Goal: Transaction & Acquisition: Purchase product/service

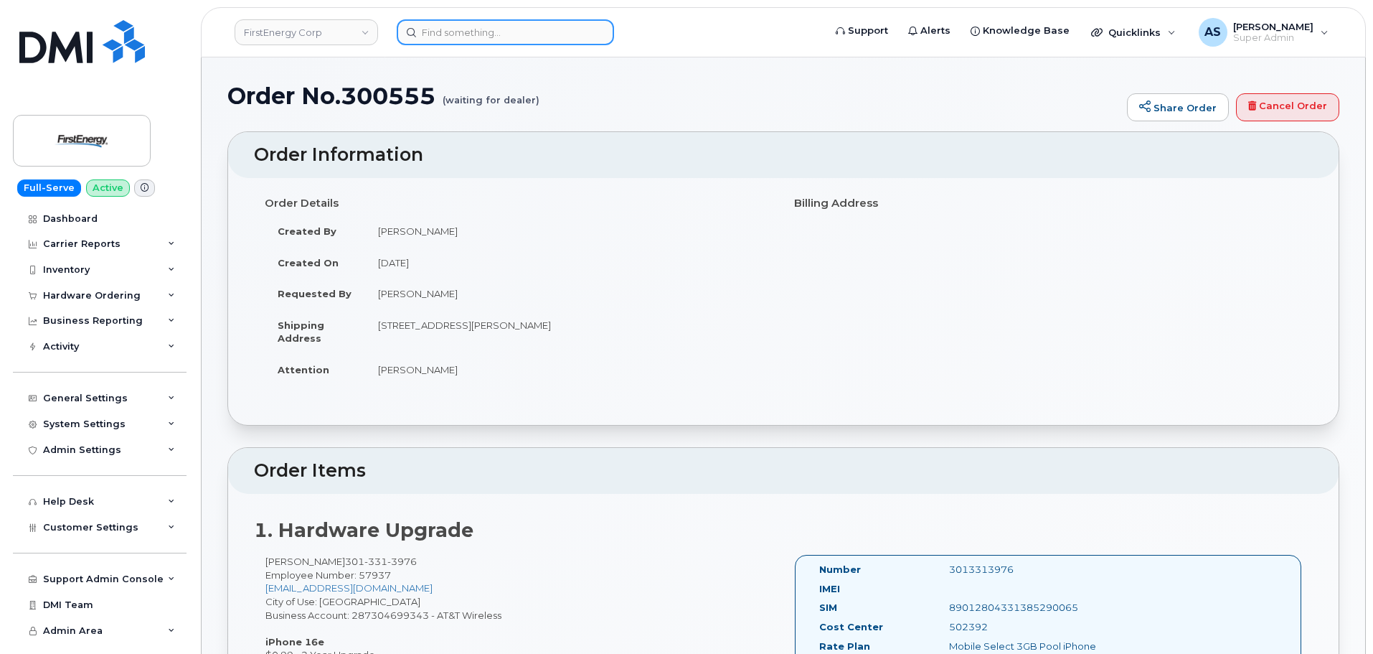
scroll to position [72, 0]
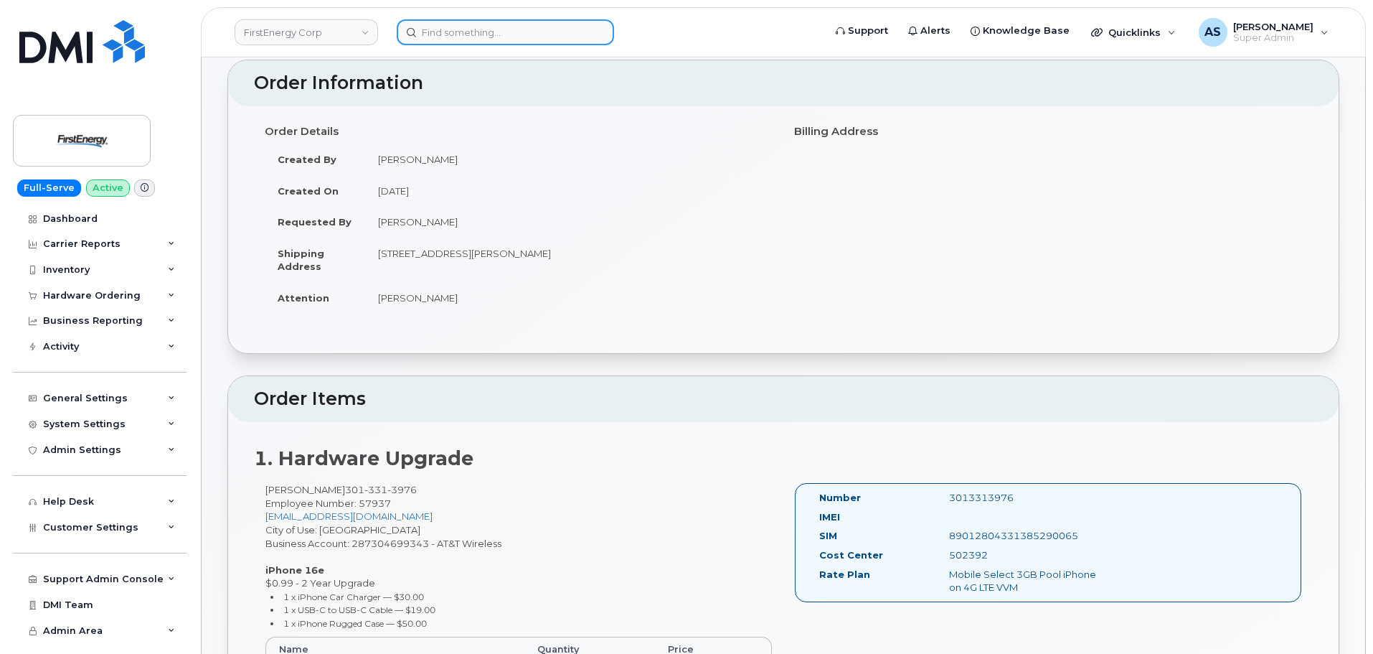
click at [441, 29] on input at bounding box center [505, 32] width 217 height 26
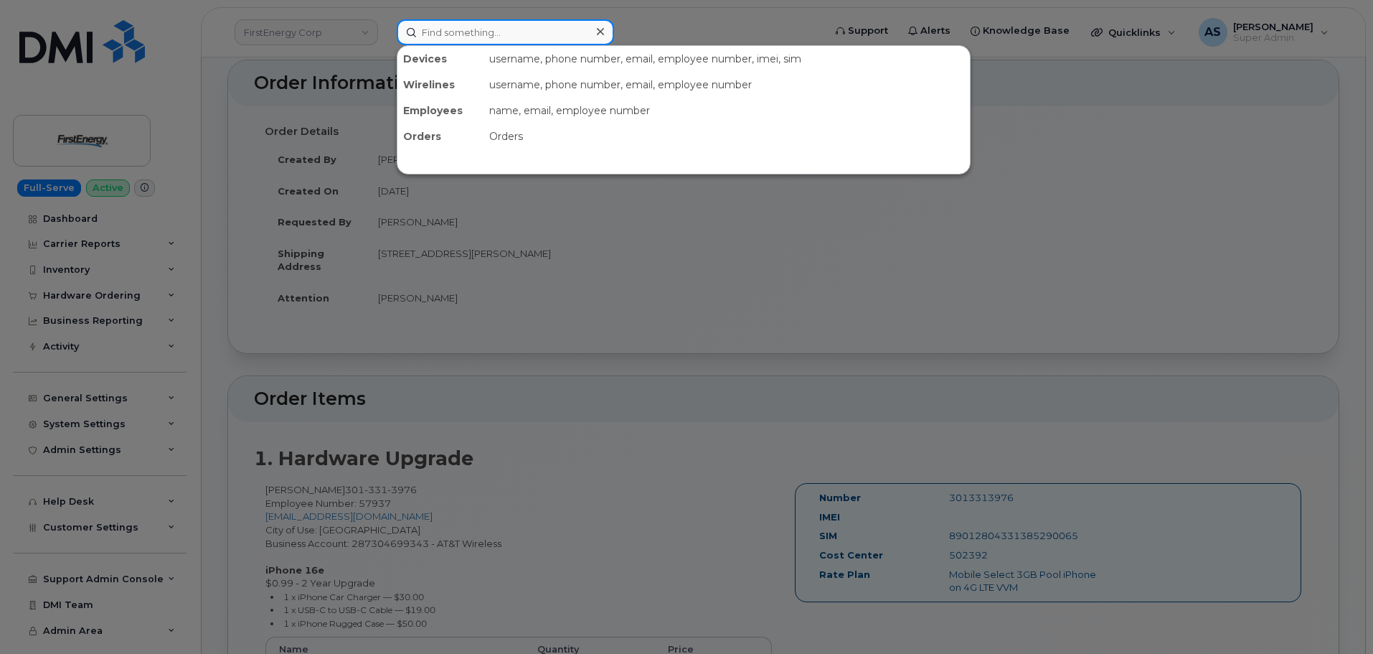
paste input "2242401328"
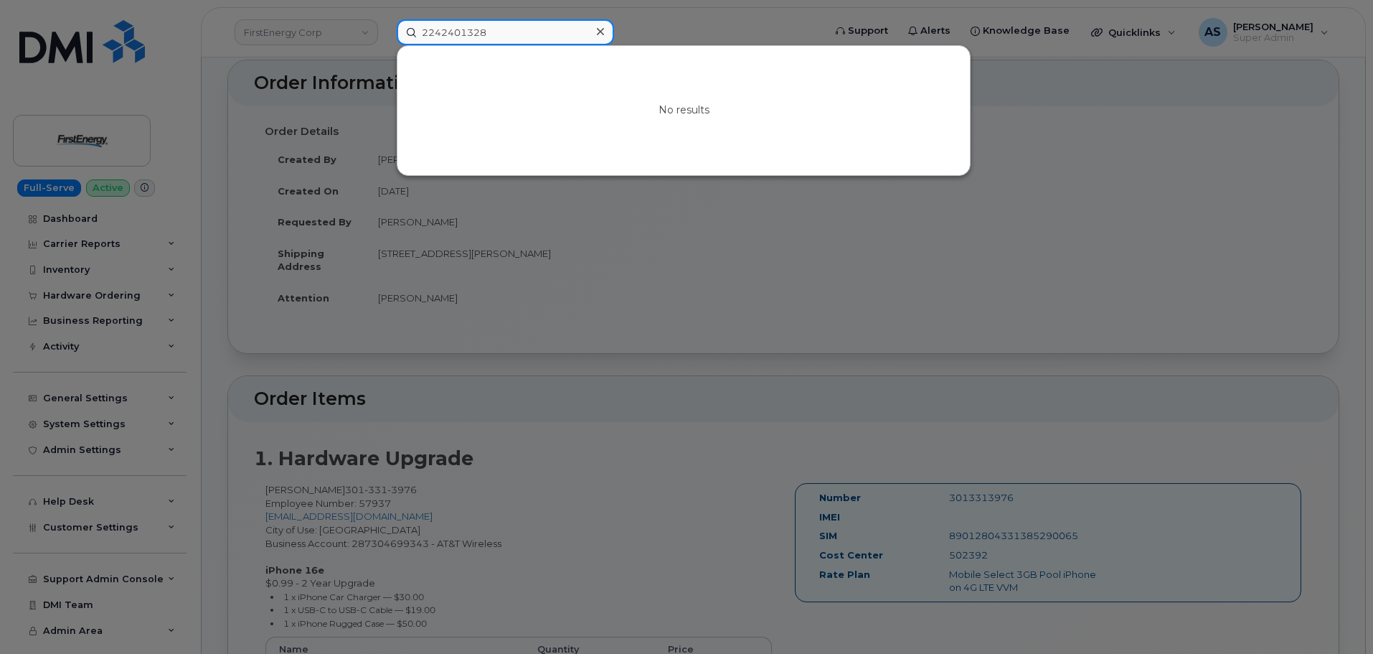
type input "2242401328"
click at [601, 29] on icon at bounding box center [600, 31] width 7 height 11
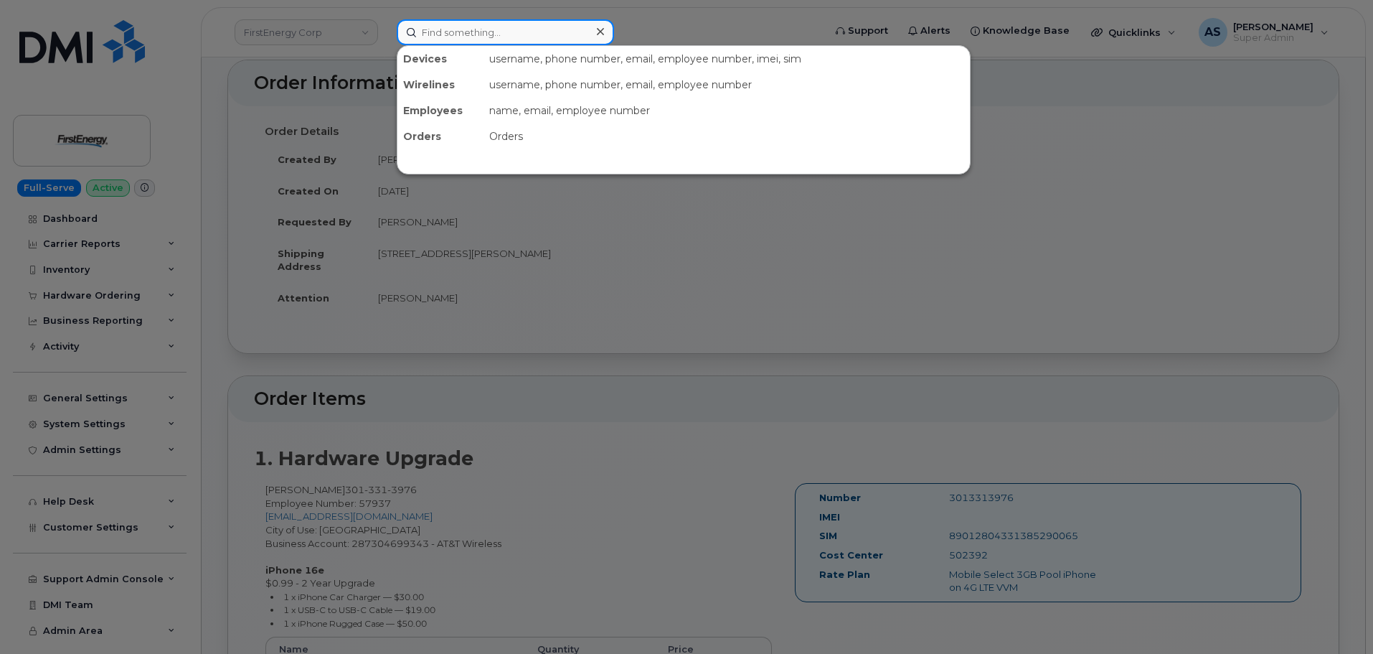
click at [469, 33] on input at bounding box center [505, 32] width 217 height 26
paste input "702-525-7812"
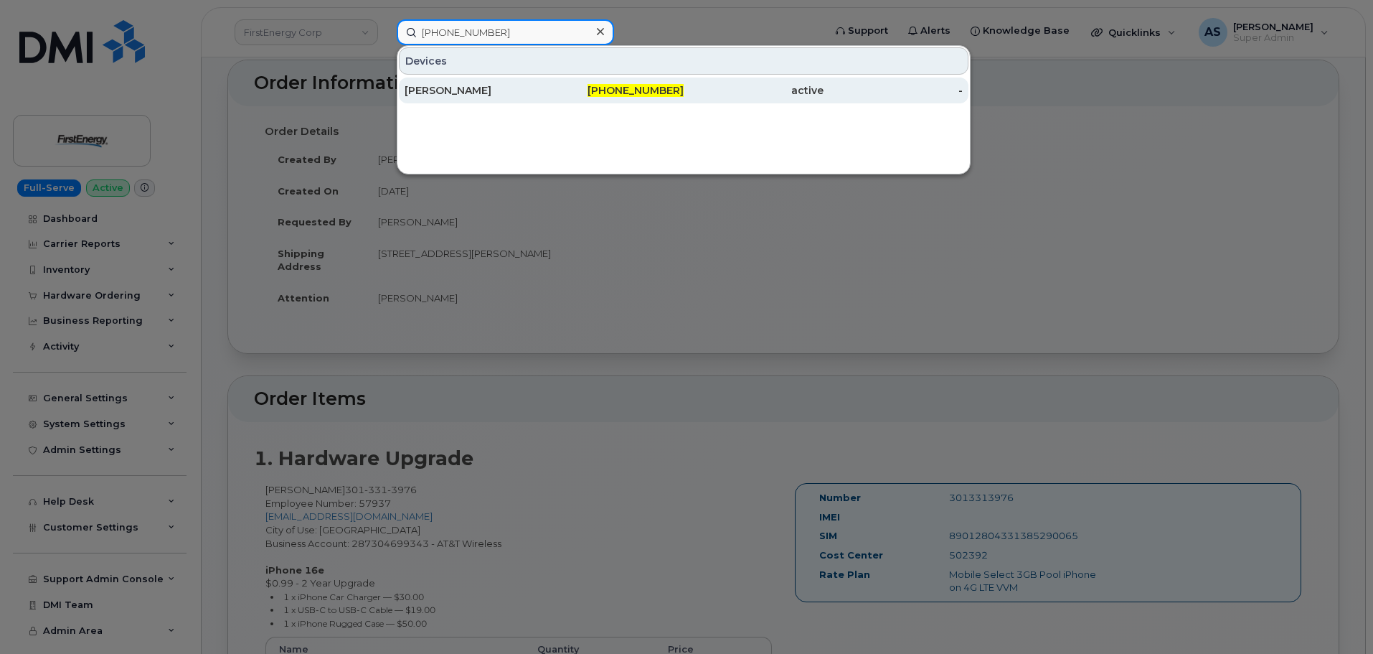
type input "702-525-7812"
click at [680, 95] on span "702-525-7812" at bounding box center [636, 90] width 96 height 13
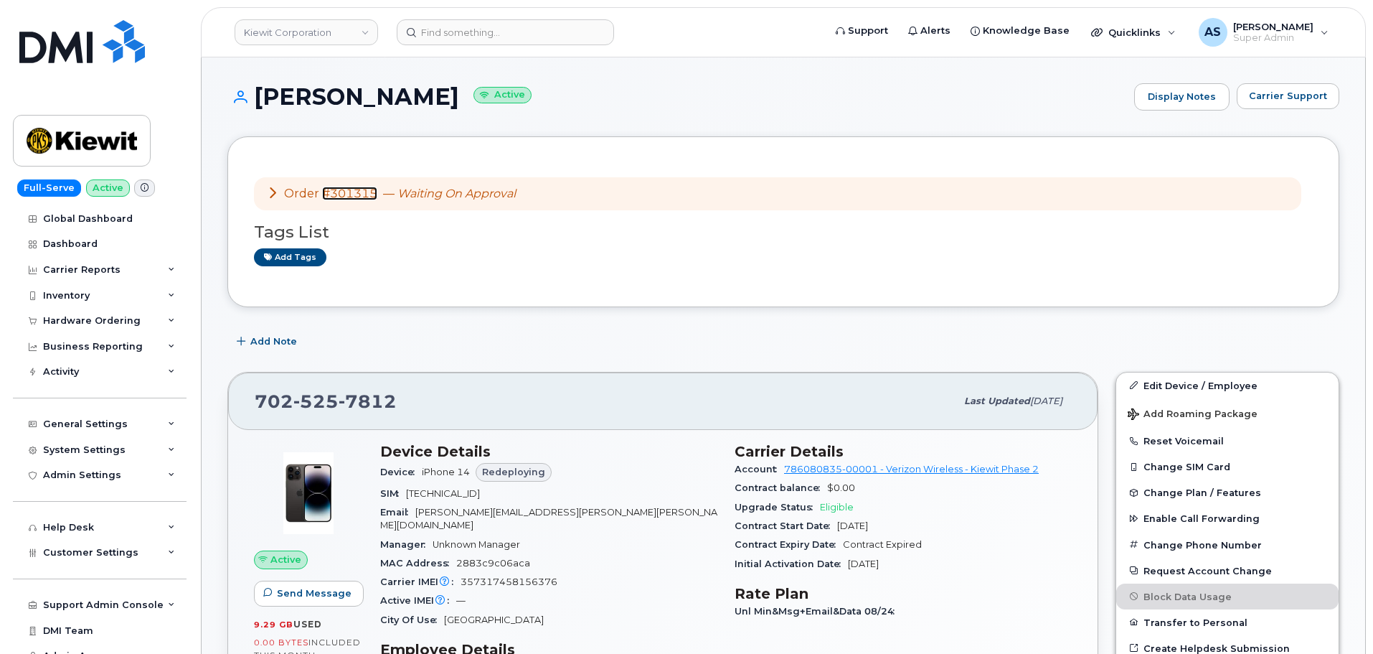
click at [343, 195] on link "#301315" at bounding box center [349, 194] width 55 height 14
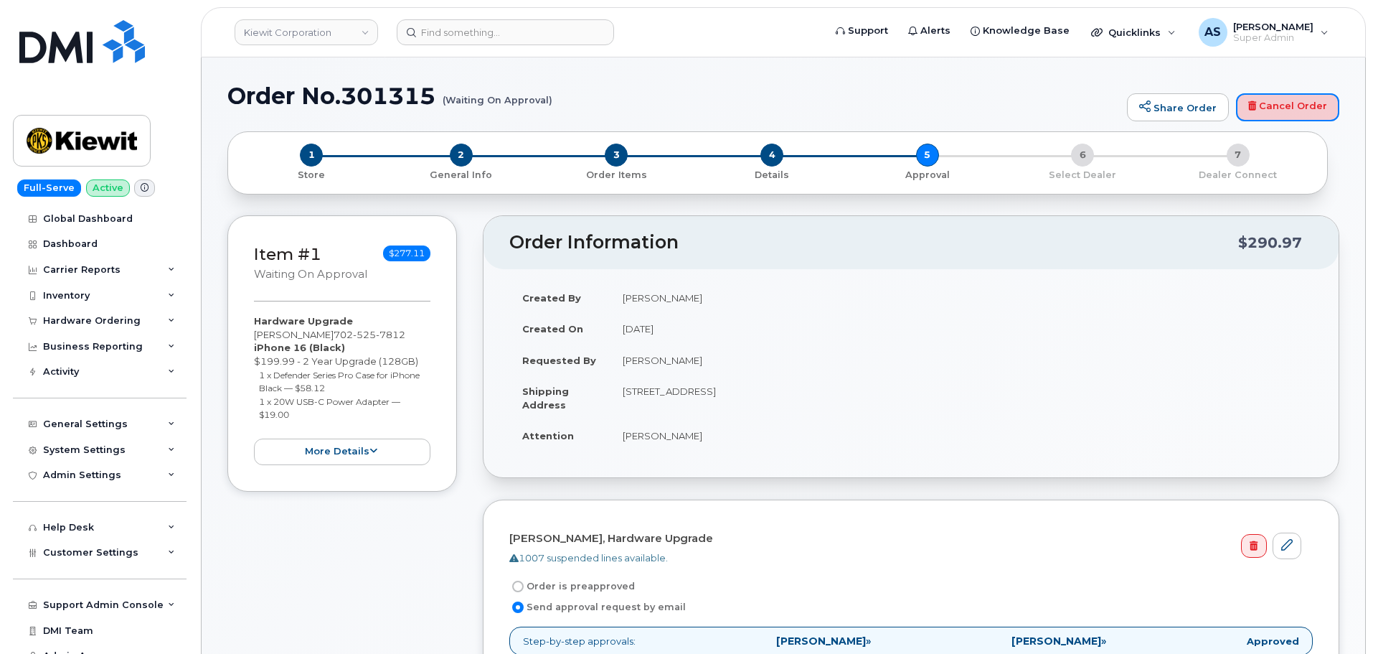
drag, startPoint x: 1300, startPoint y: 99, endPoint x: 767, endPoint y: 53, distance: 534.4
click at [1300, 100] on link "Cancel Order" at bounding box center [1287, 107] width 103 height 29
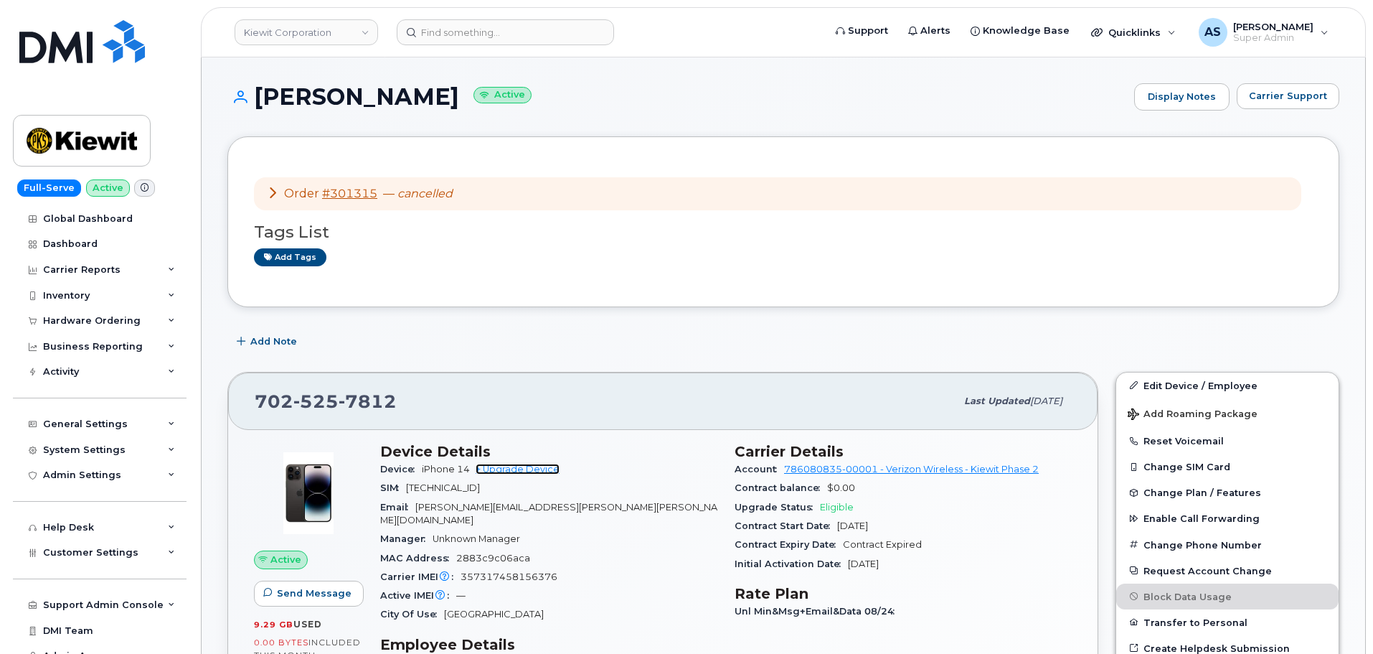
click at [553, 469] on link "+ Upgrade Device" at bounding box center [518, 469] width 84 height 11
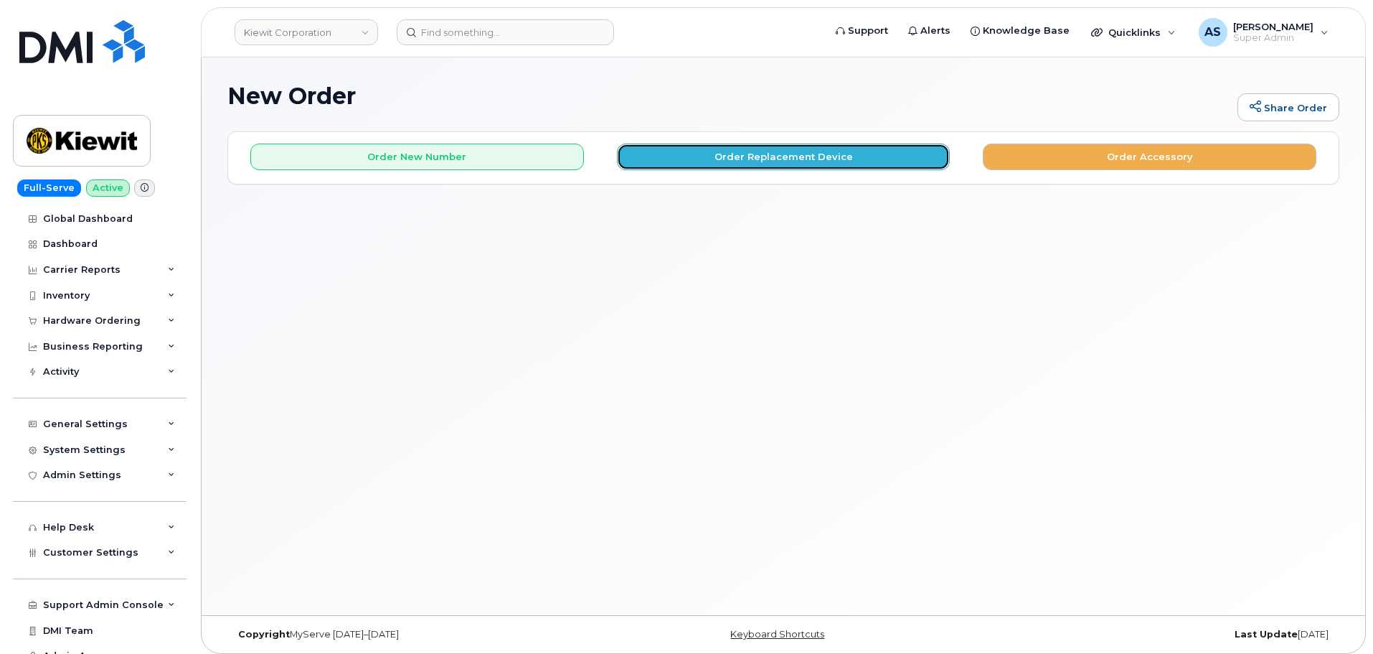
click at [719, 157] on button "Order Replacement Device" at bounding box center [784, 157] width 334 height 27
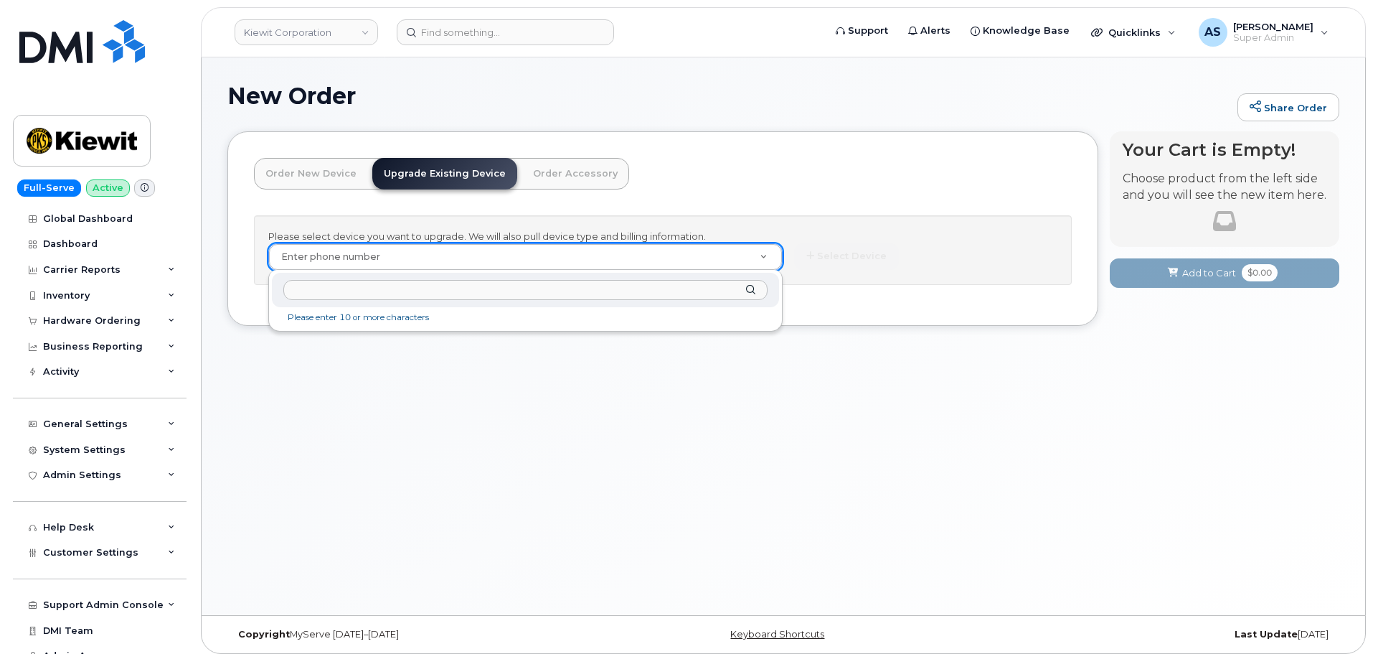
click at [387, 296] on input "text" at bounding box center [525, 290] width 484 height 21
paste input "702-525-7812"
type input "702-525-7812"
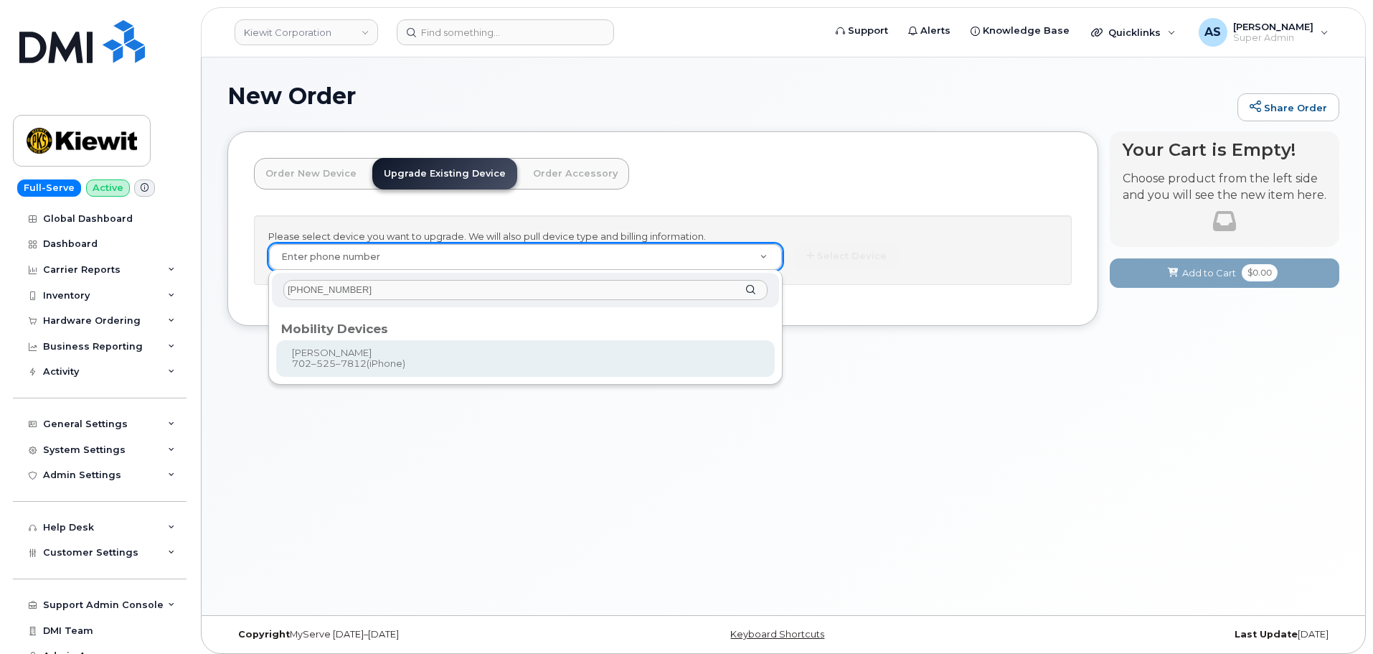
type input "1171126"
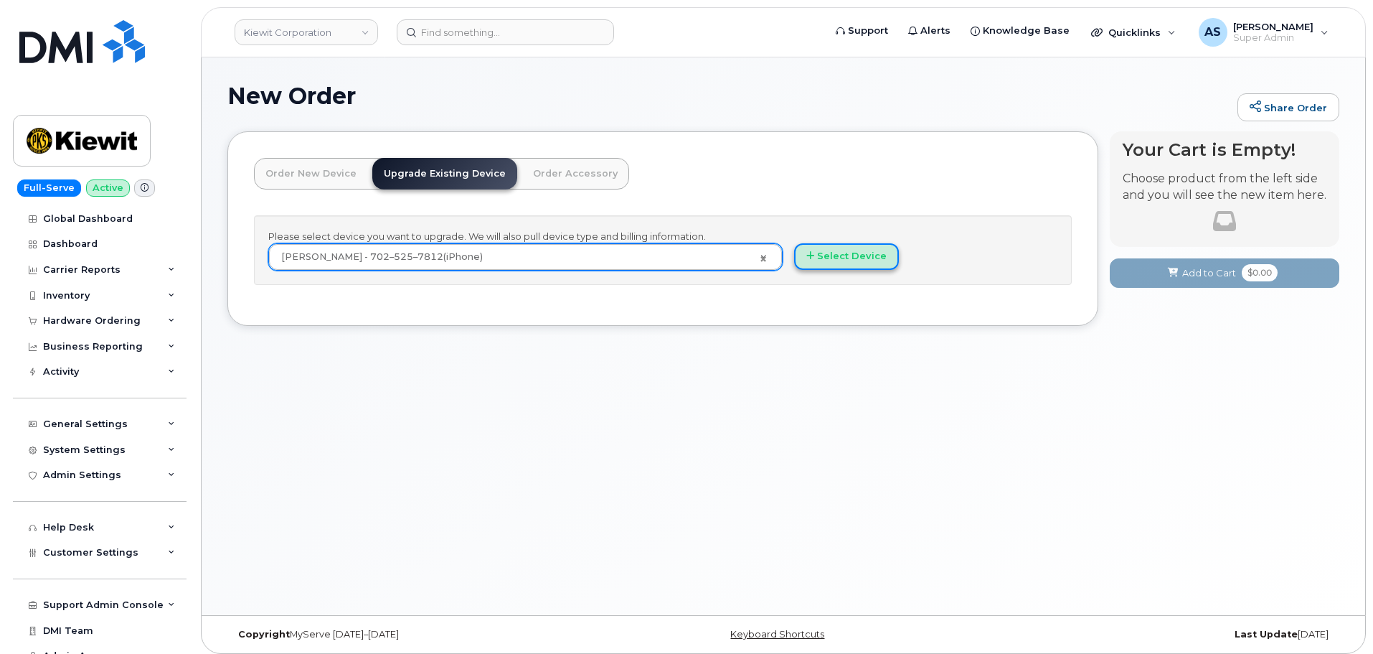
click at [841, 249] on button "Select Device" at bounding box center [846, 256] width 105 height 27
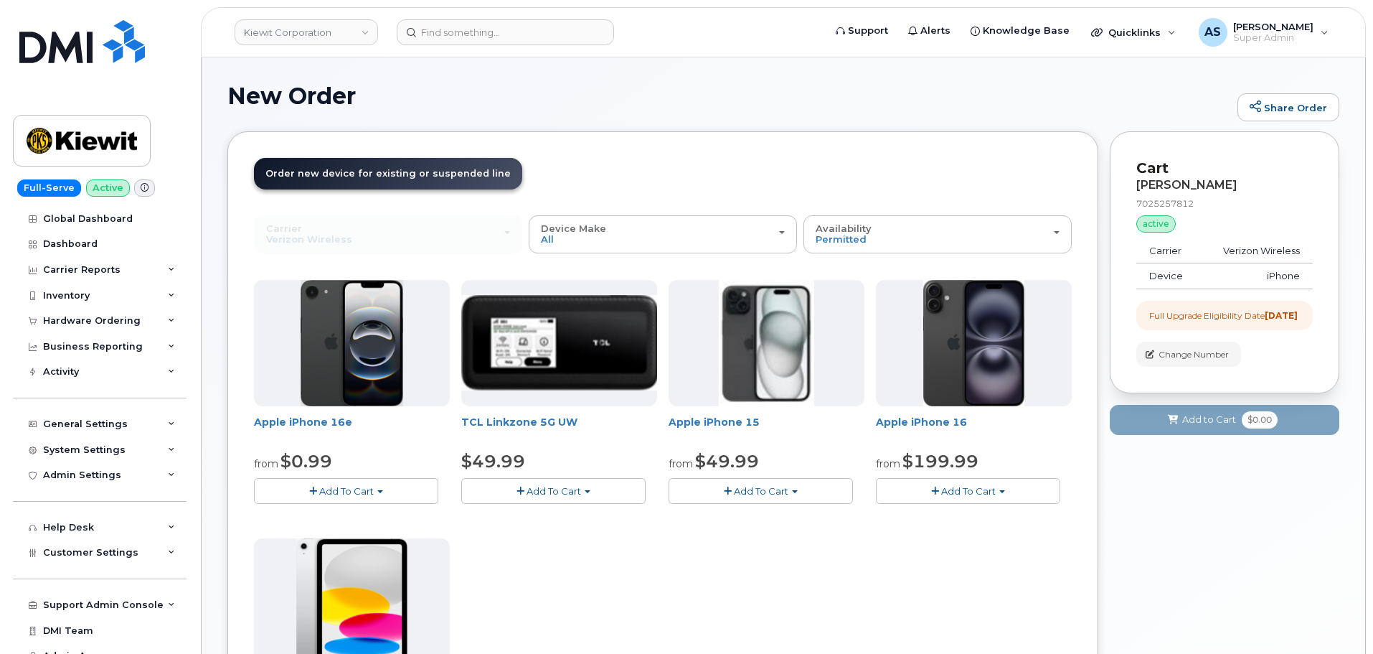
click at [723, 481] on button "Add To Cart" at bounding box center [761, 490] width 184 height 25
click at [769, 520] on link "$49.99 - 2 Year Upgrade (128GB)" at bounding box center [765, 518] width 187 height 18
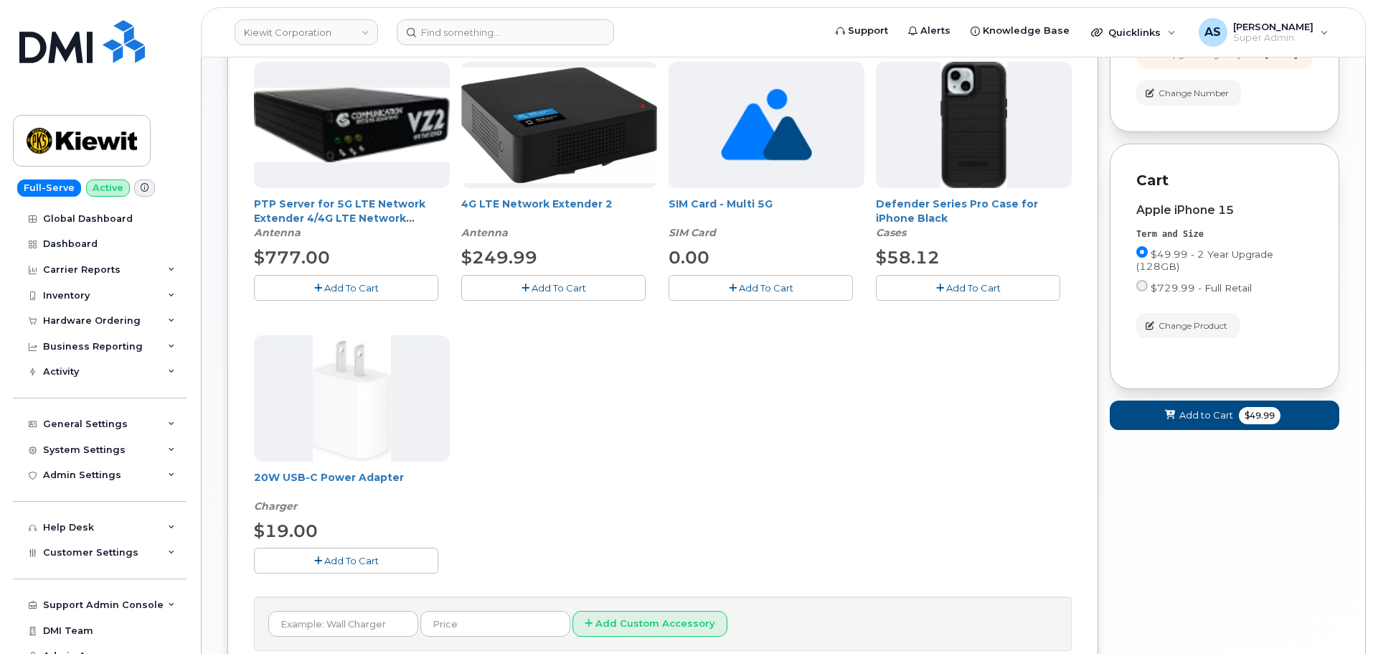
scroll to position [287, 0]
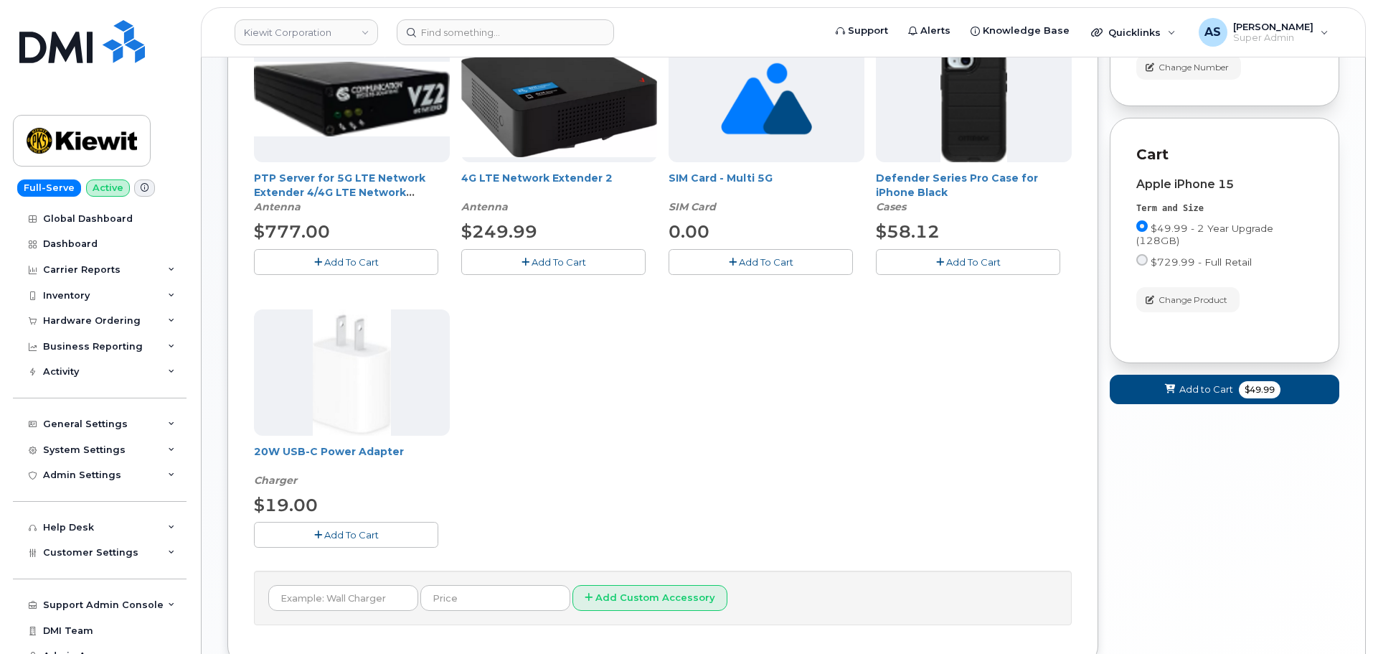
click at [959, 254] on button "Add To Cart" at bounding box center [968, 261] width 184 height 25
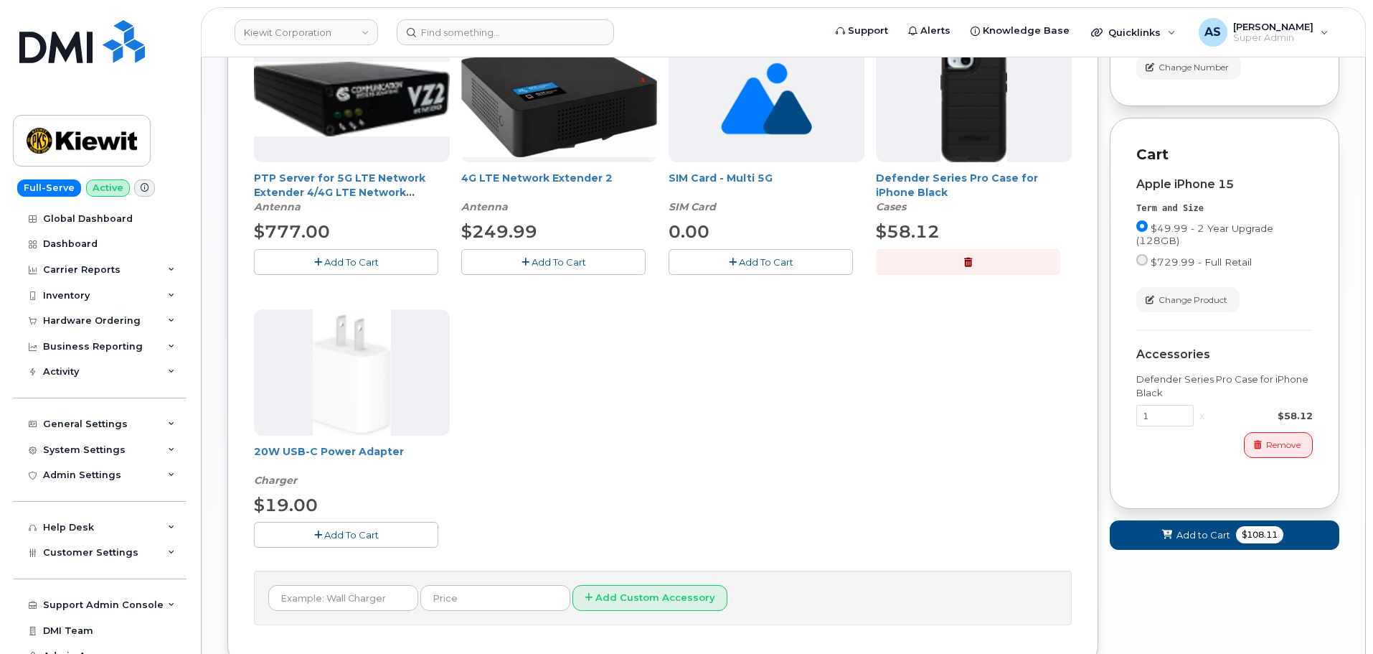
click at [377, 531] on span "Add To Cart" at bounding box center [351, 534] width 55 height 11
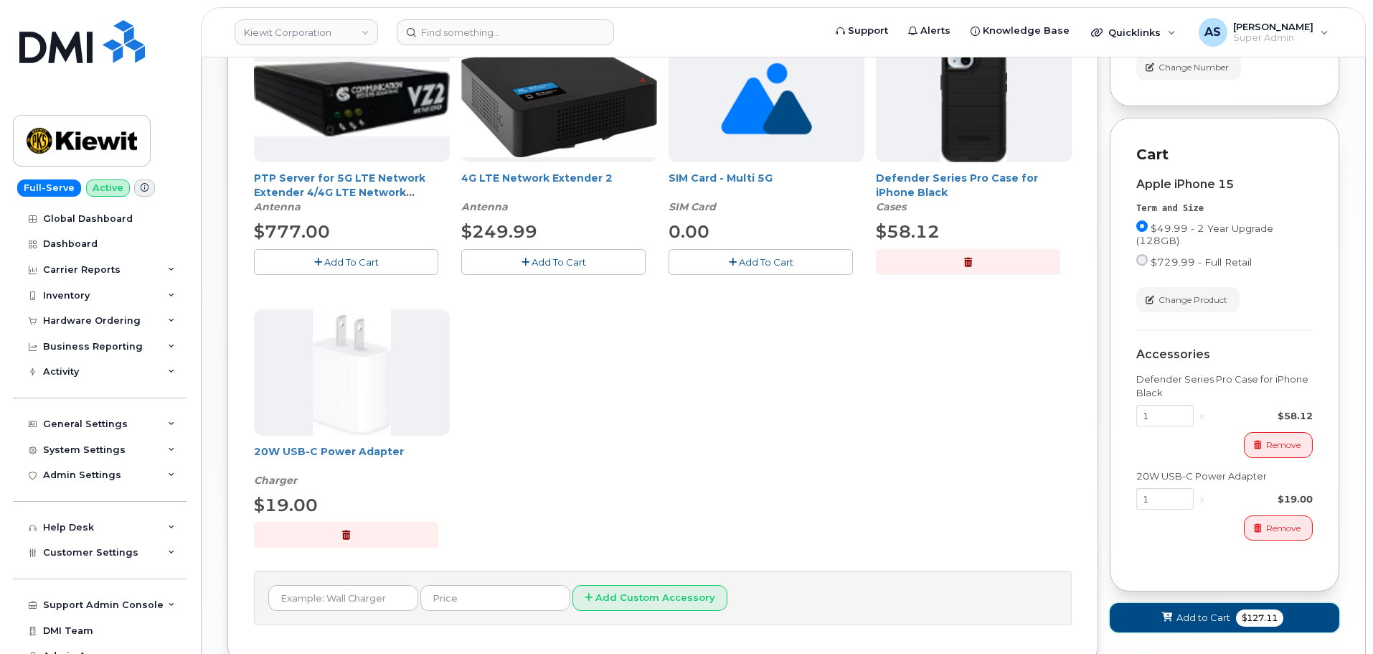
click at [1230, 628] on button "Add to Cart $127.11" at bounding box center [1225, 617] width 230 height 29
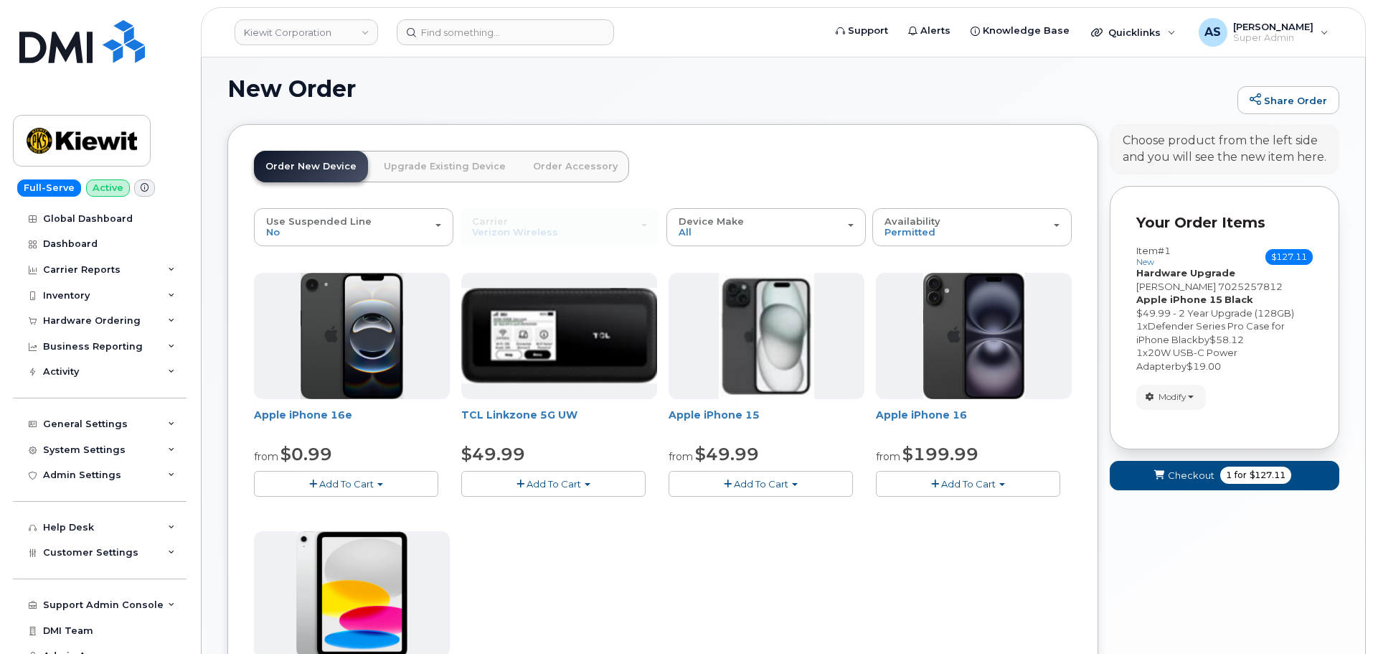
scroll to position [0, 0]
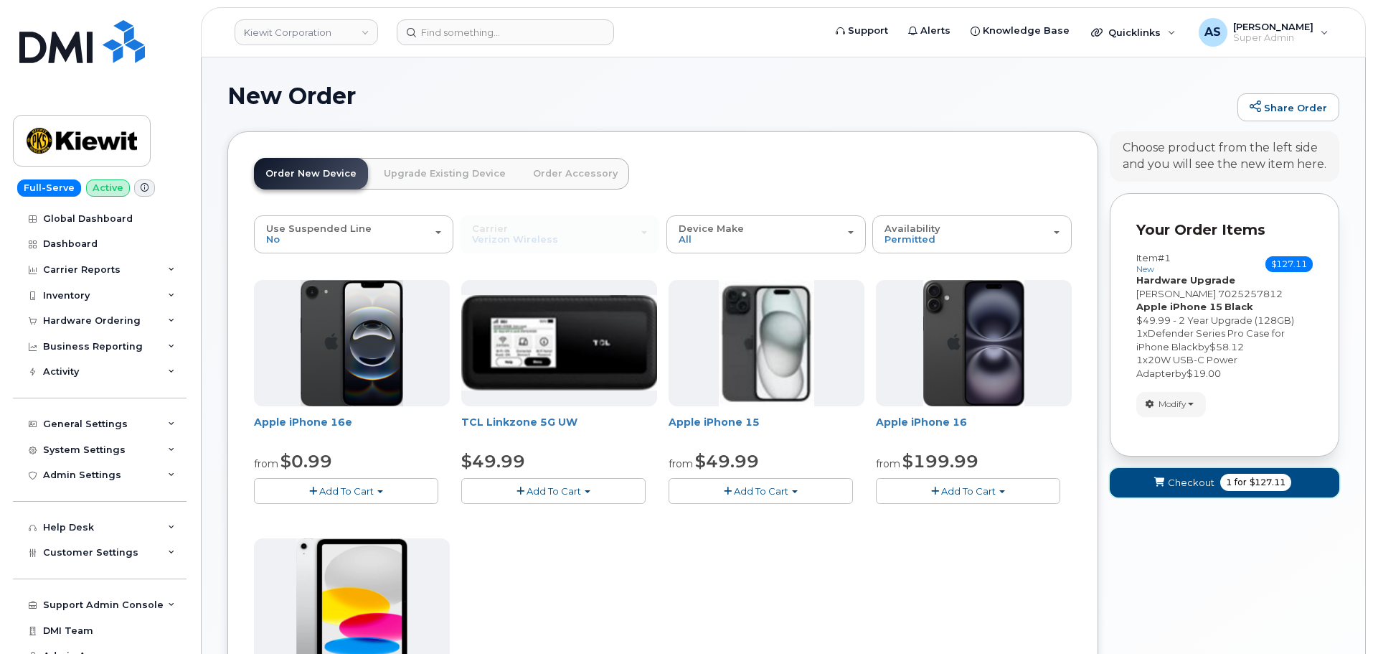
click at [1201, 490] on button "Checkout 1 for $127.11" at bounding box center [1225, 482] width 230 height 29
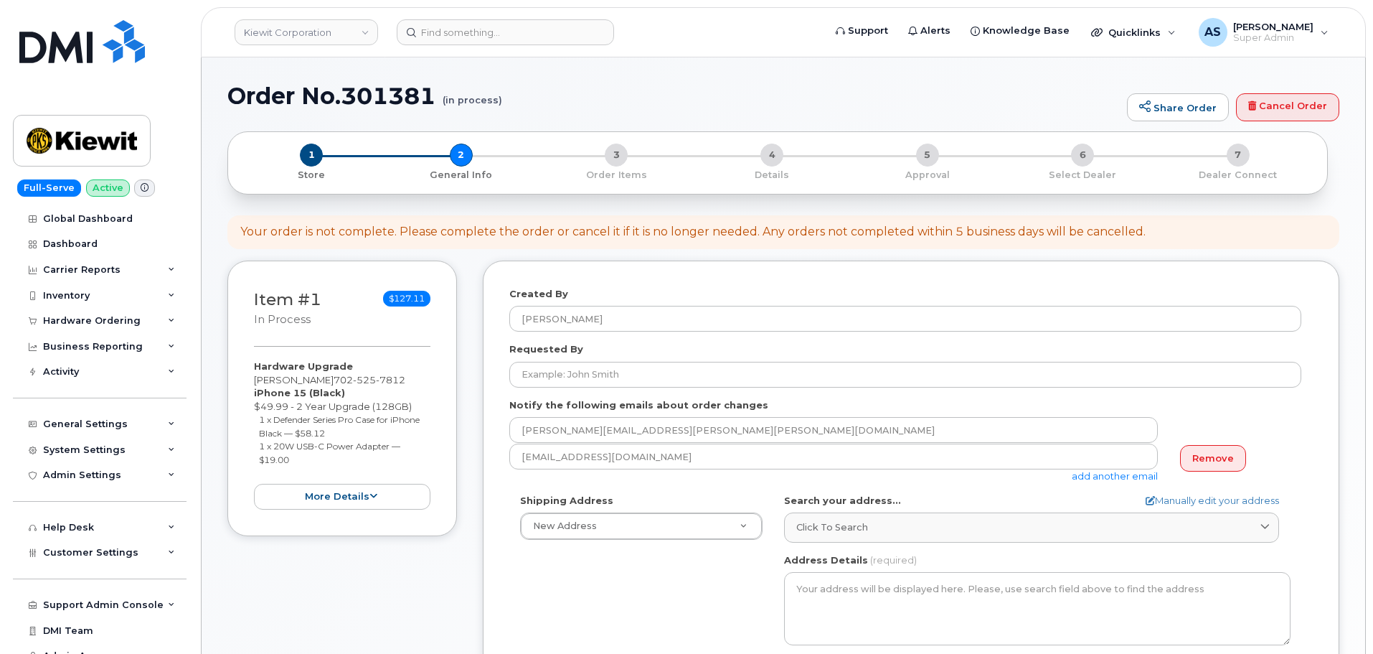
select select
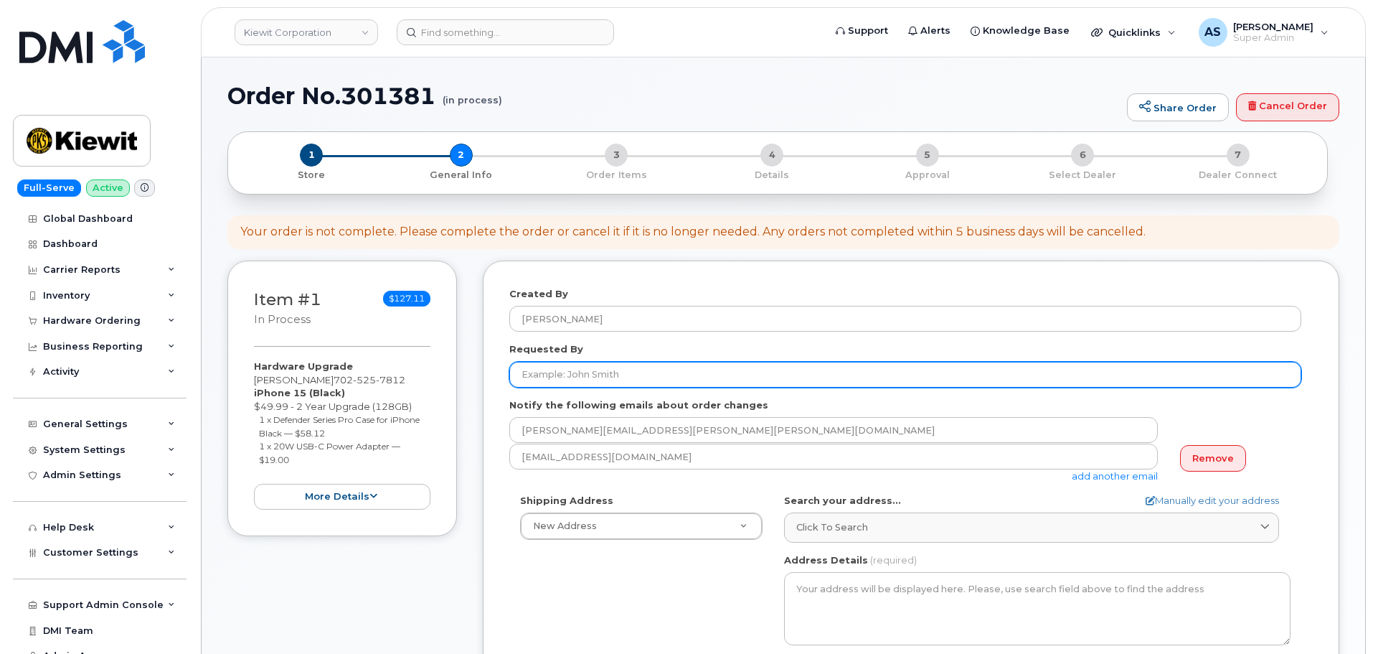
click at [603, 376] on input "Requested By" at bounding box center [905, 375] width 792 height 26
click at [545, 377] on input "Requested By" at bounding box center [905, 375] width 792 height 26
paste input "[PERSON_NAME]"
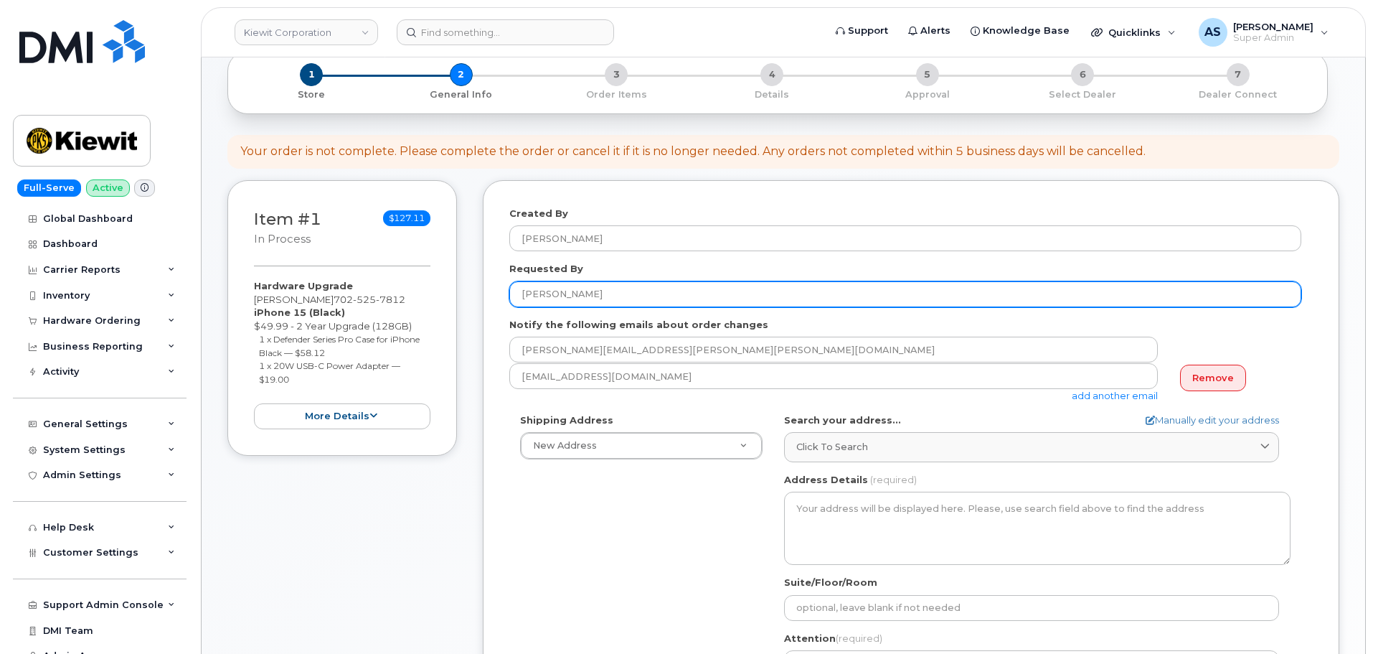
scroll to position [287, 0]
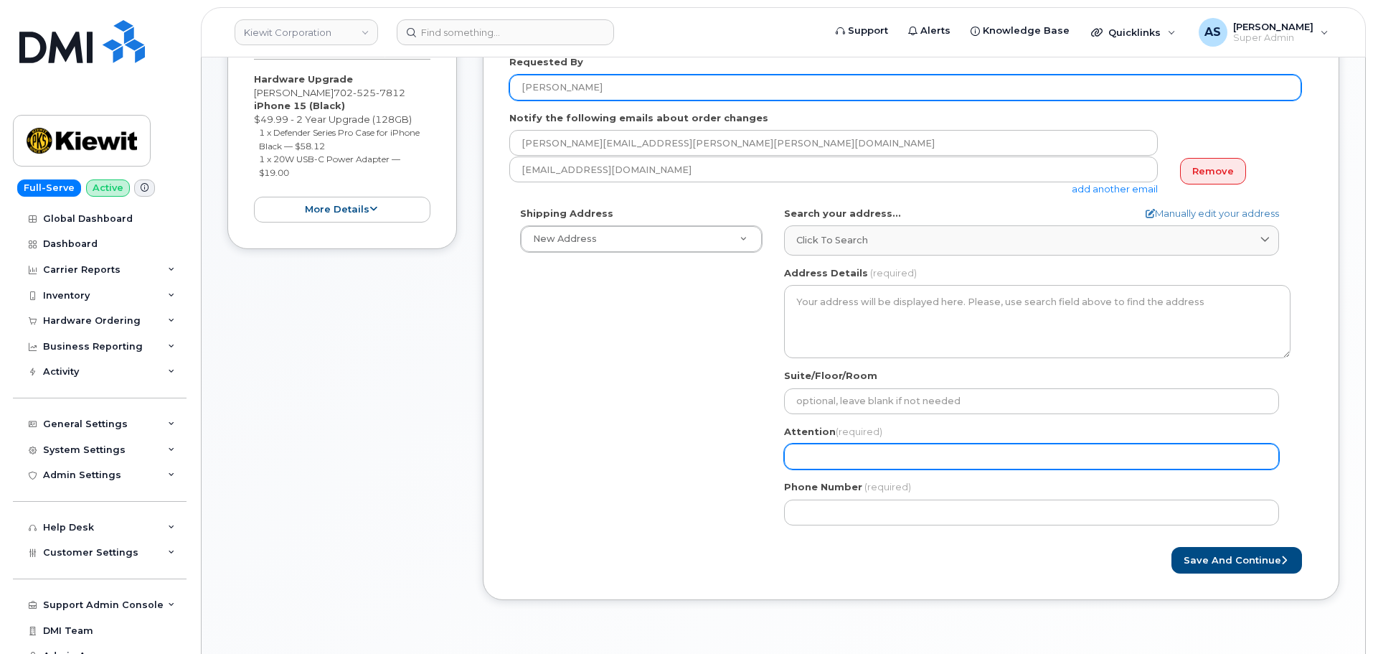
type input "[PERSON_NAME]"
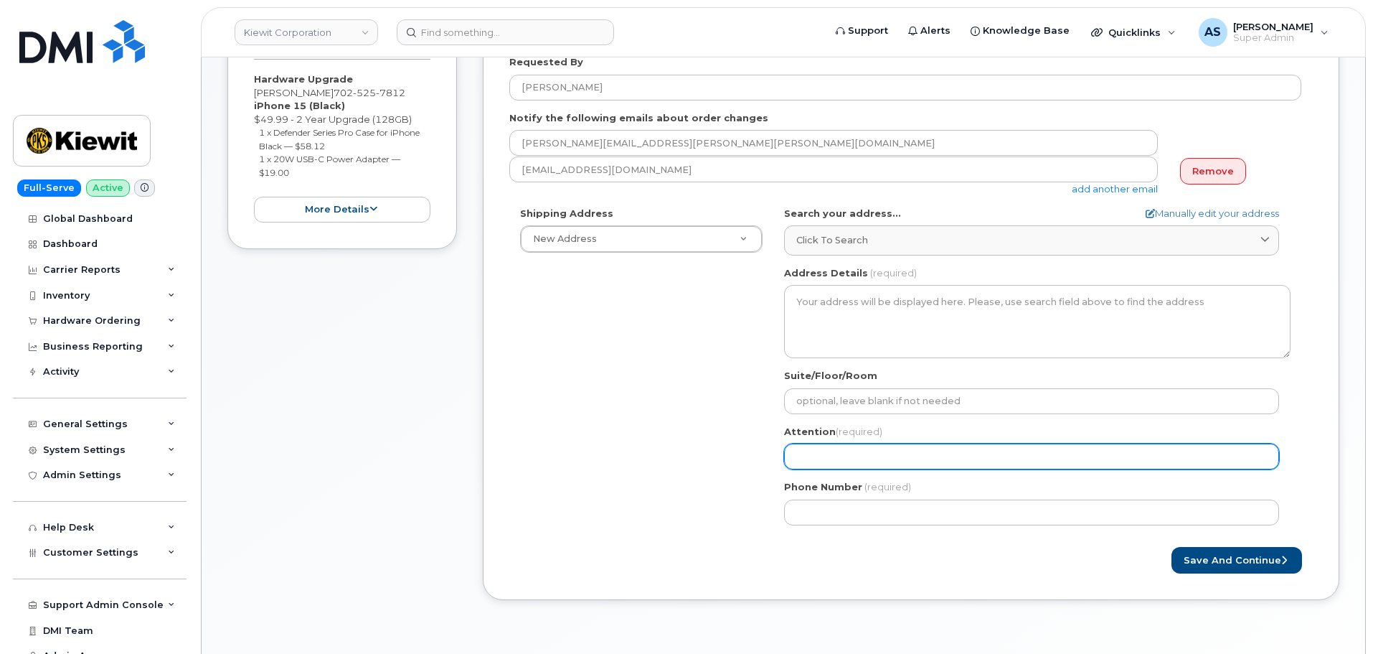
click at [804, 465] on input "Attention (required)" at bounding box center [1031, 456] width 495 height 26
paste input "[PERSON_NAME]"
select select
type input "[PERSON_NAME]"
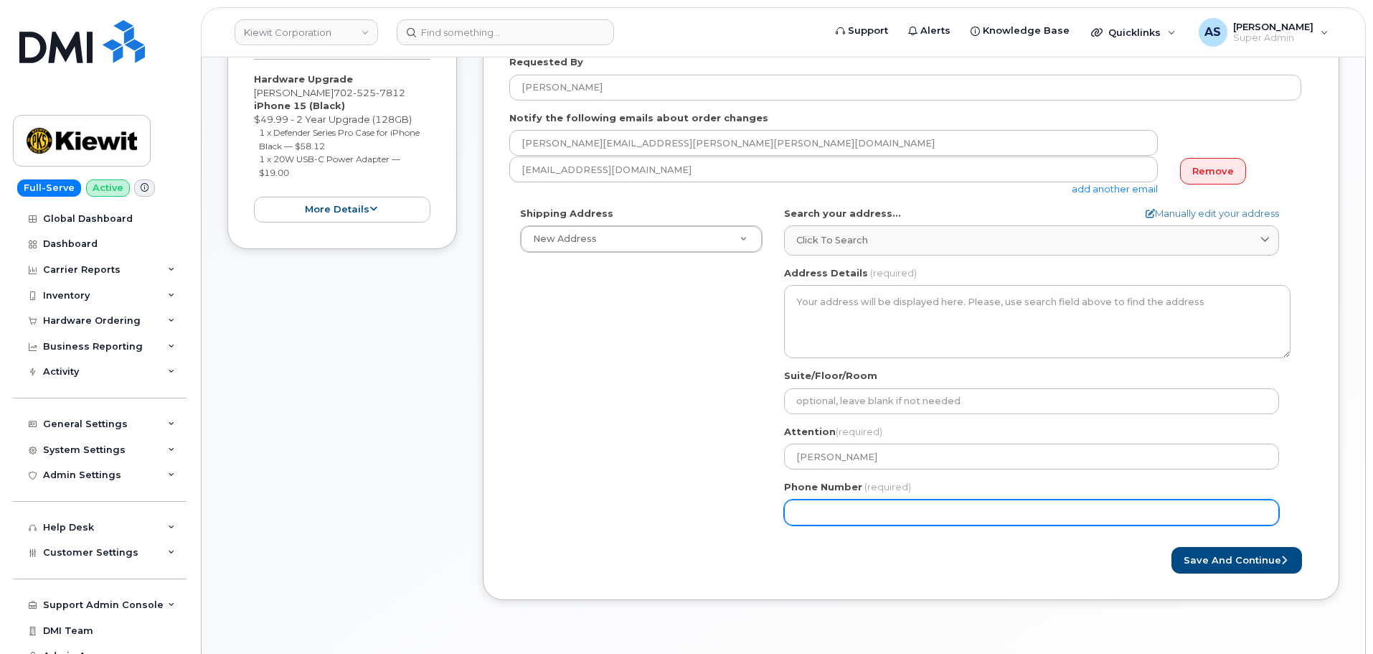
click at [595, 474] on div "Shipping Address New Address New Address 2306 Foreman Rd 118 Caddo Dr 2306 fore…" at bounding box center [905, 371] width 792 height 329
click at [850, 509] on input "Phone Number" at bounding box center [1031, 512] width 495 height 26
click at [863, 511] on input "Phone Number" at bounding box center [1031, 512] width 495 height 26
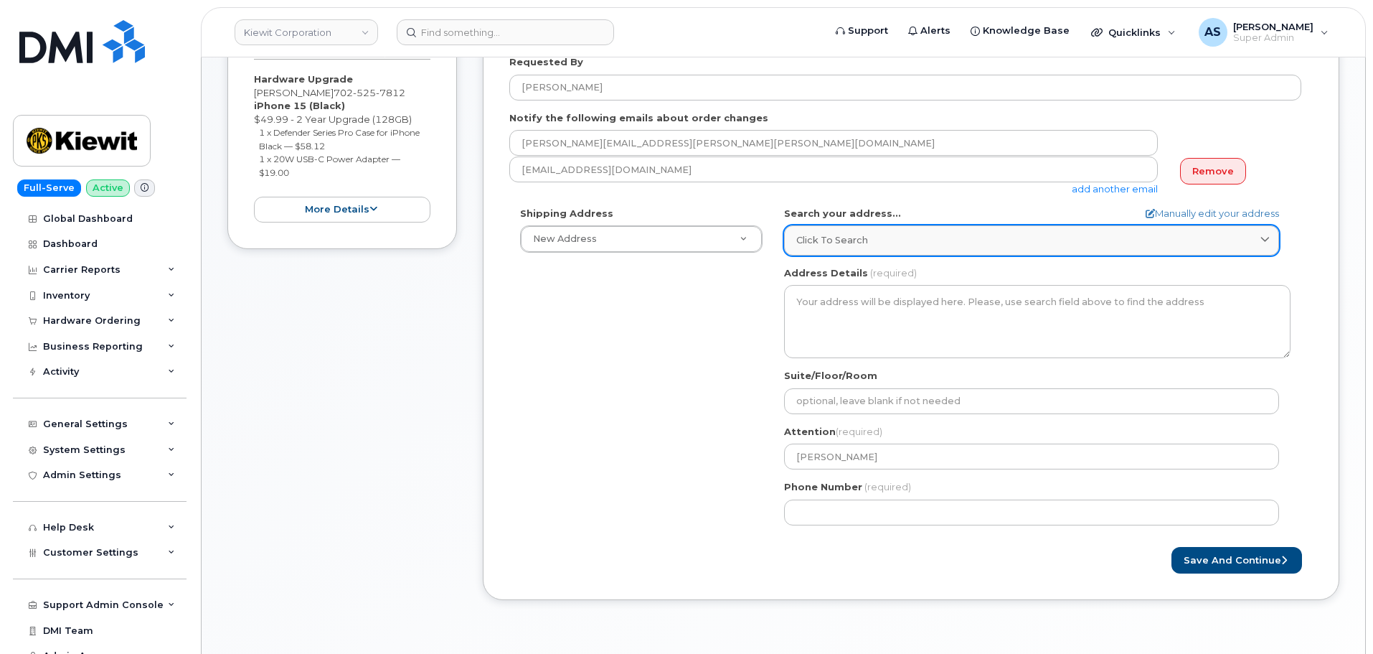
click at [842, 233] on span "Click to search" at bounding box center [833, 240] width 72 height 14
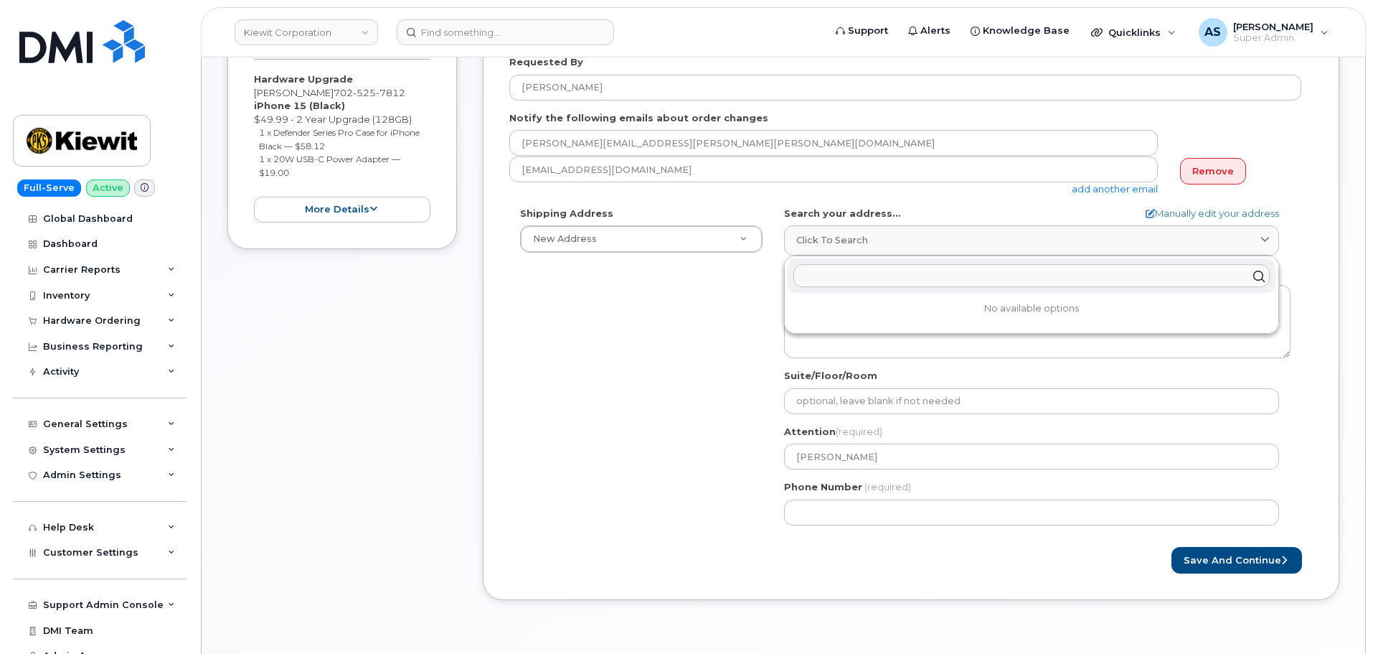
paste input "12041 Cielo Amber Ln LAS VEGAS"
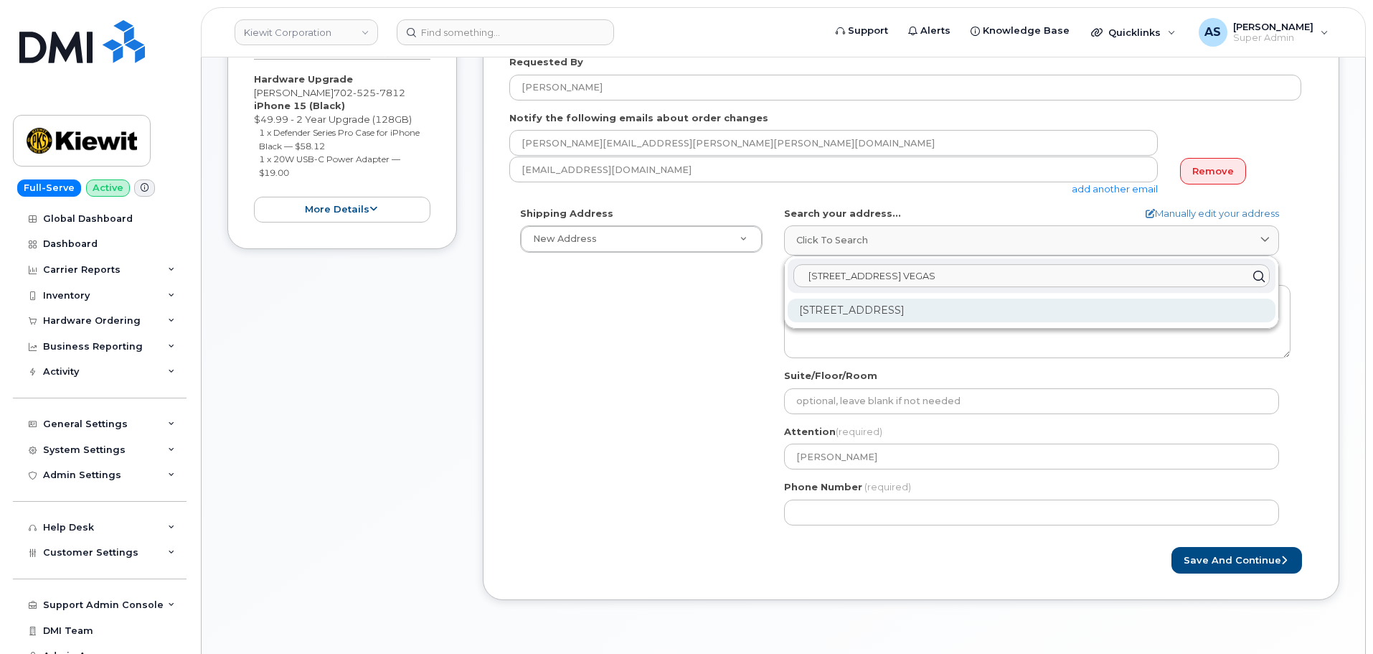
type input "12041 Cielo Amber Ln LAS VEGAS"
click at [896, 306] on div "12041 Cielo Amber Ln Las Vegas NV 89138-6094" at bounding box center [1032, 311] width 488 height 24
select select
type textarea "12041 Cielo Amber Ln LAS VEGAS NV 89138-6094 UNITED STATES"
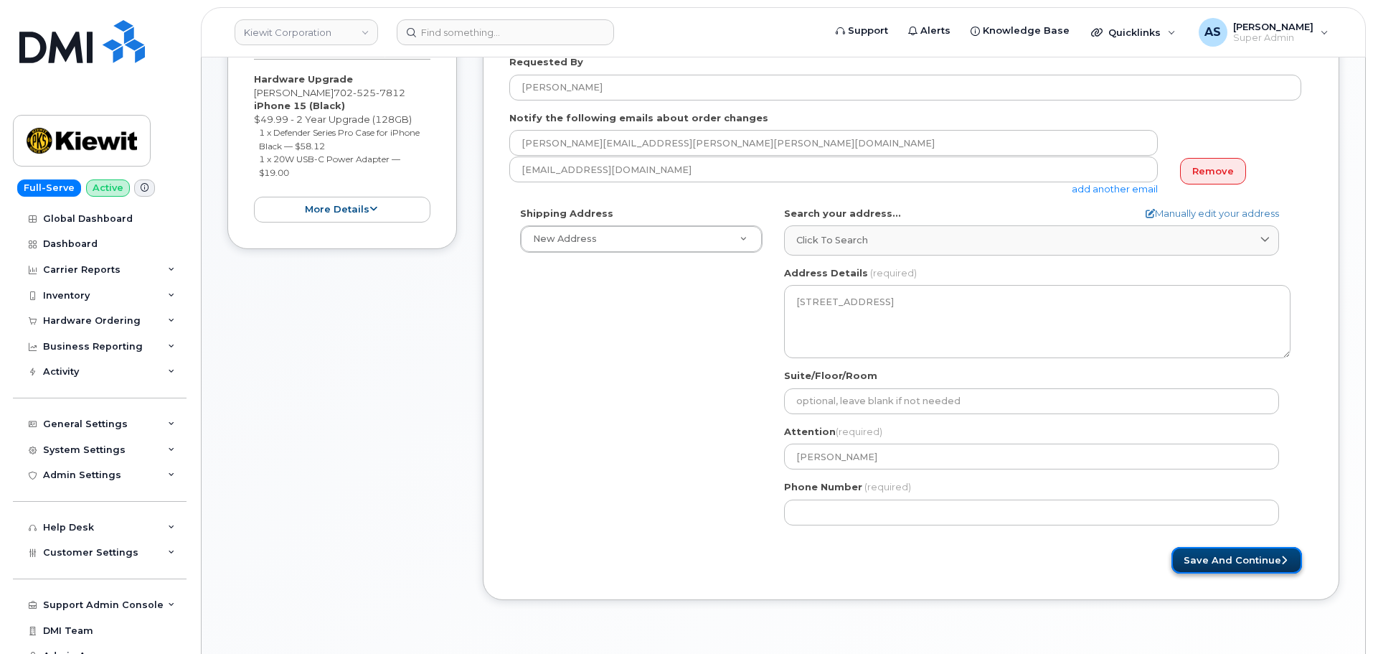
click at [1246, 552] on button "Save and Continue" at bounding box center [1237, 560] width 131 height 27
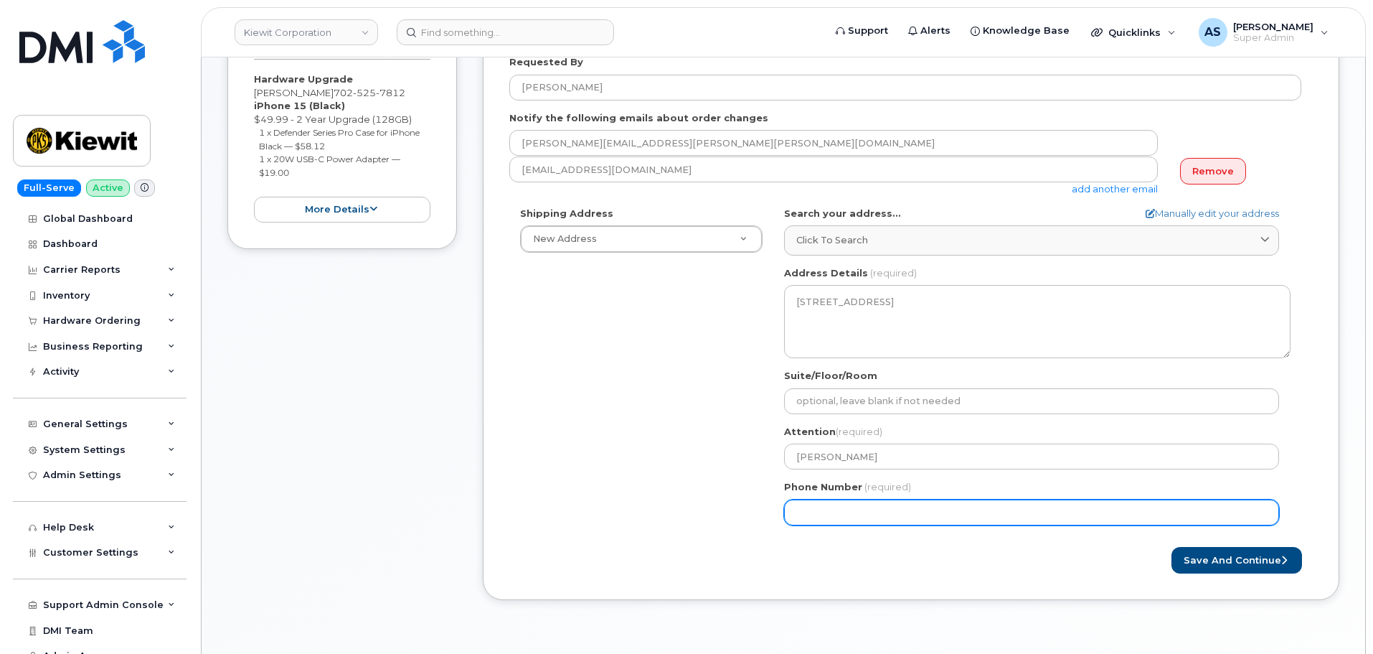
click at [843, 512] on input "Phone Number" at bounding box center [1031, 512] width 495 height 26
select select
type input "7025257812"
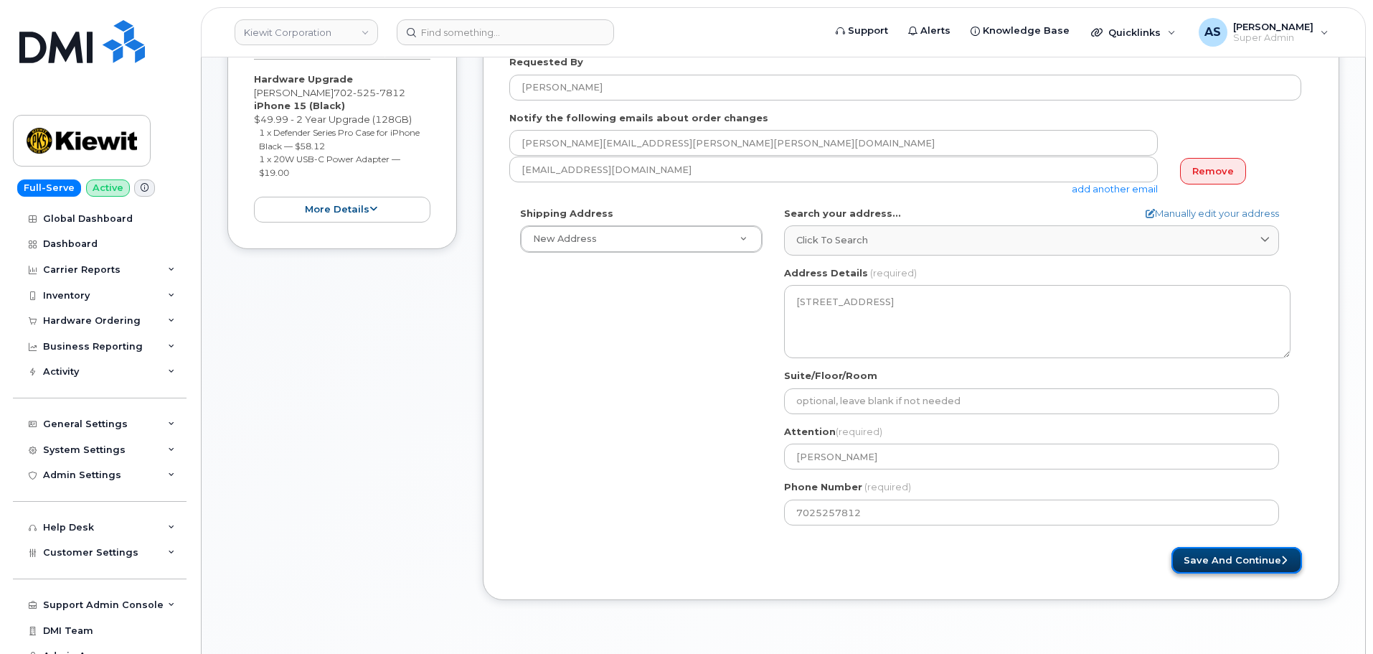
click at [1220, 551] on button "Save and Continue" at bounding box center [1237, 560] width 131 height 27
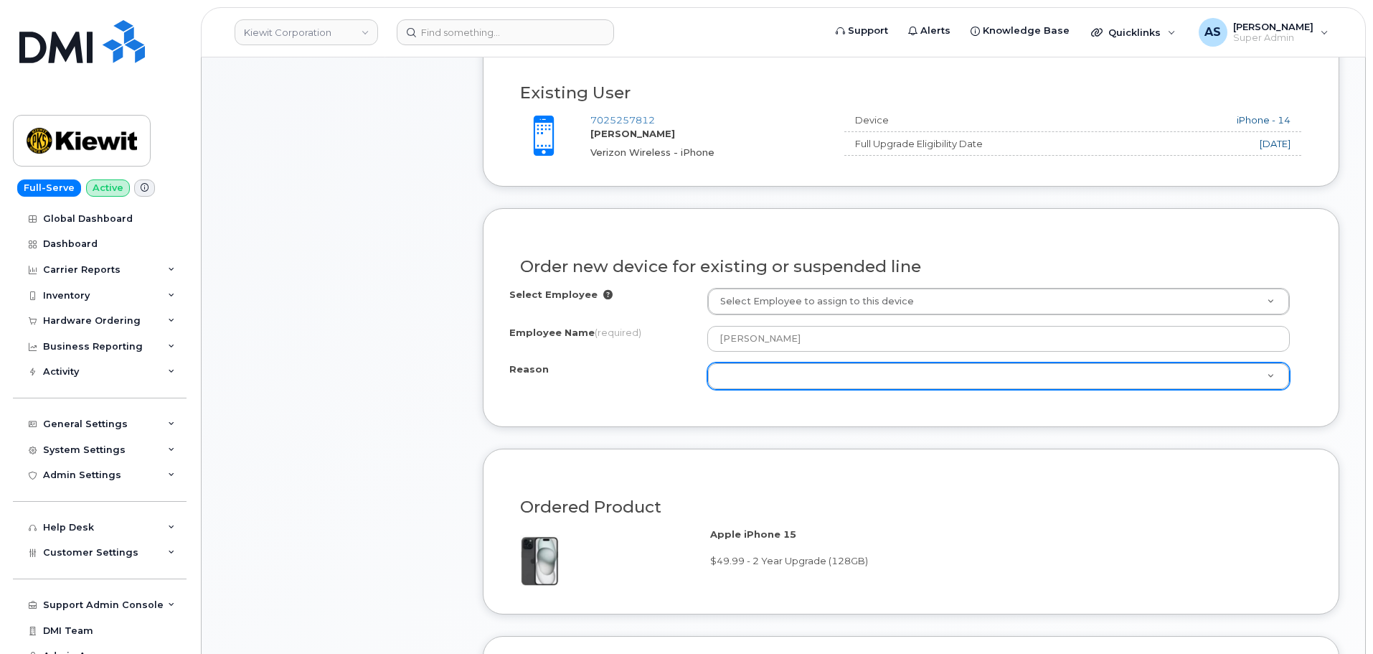
scroll to position [502, 0]
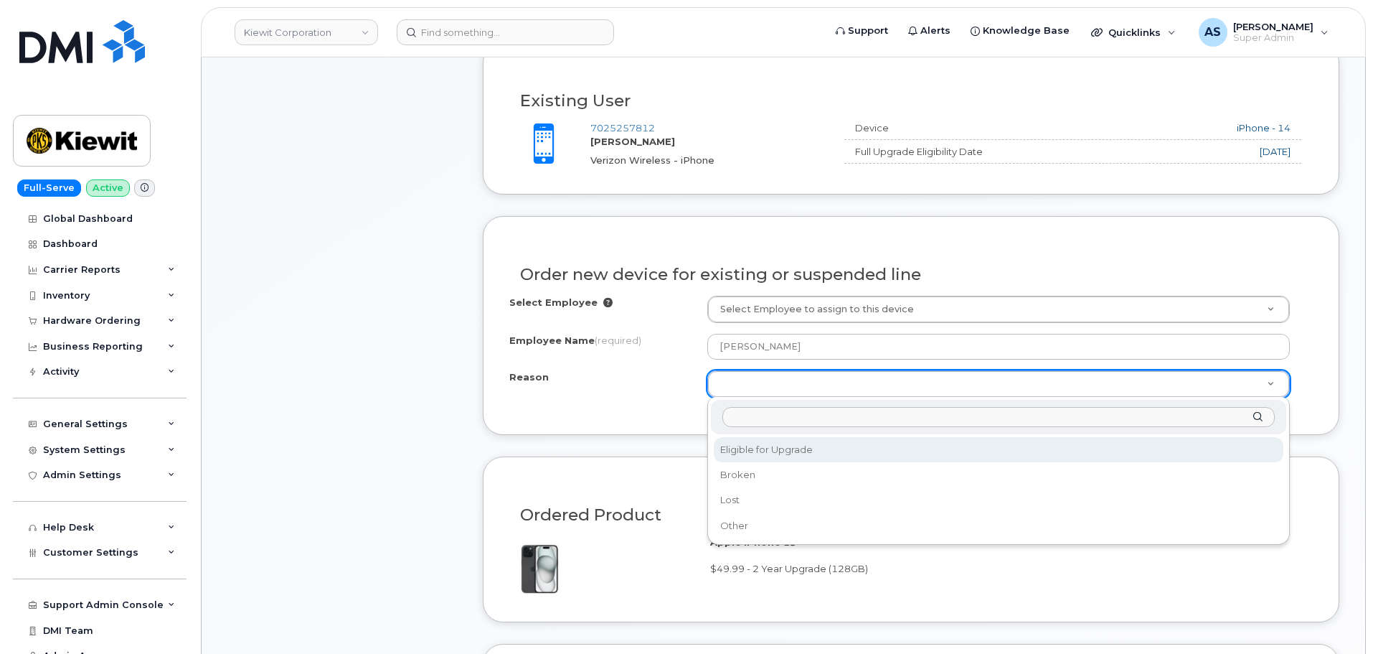
select select "eligible_for_upgrade"
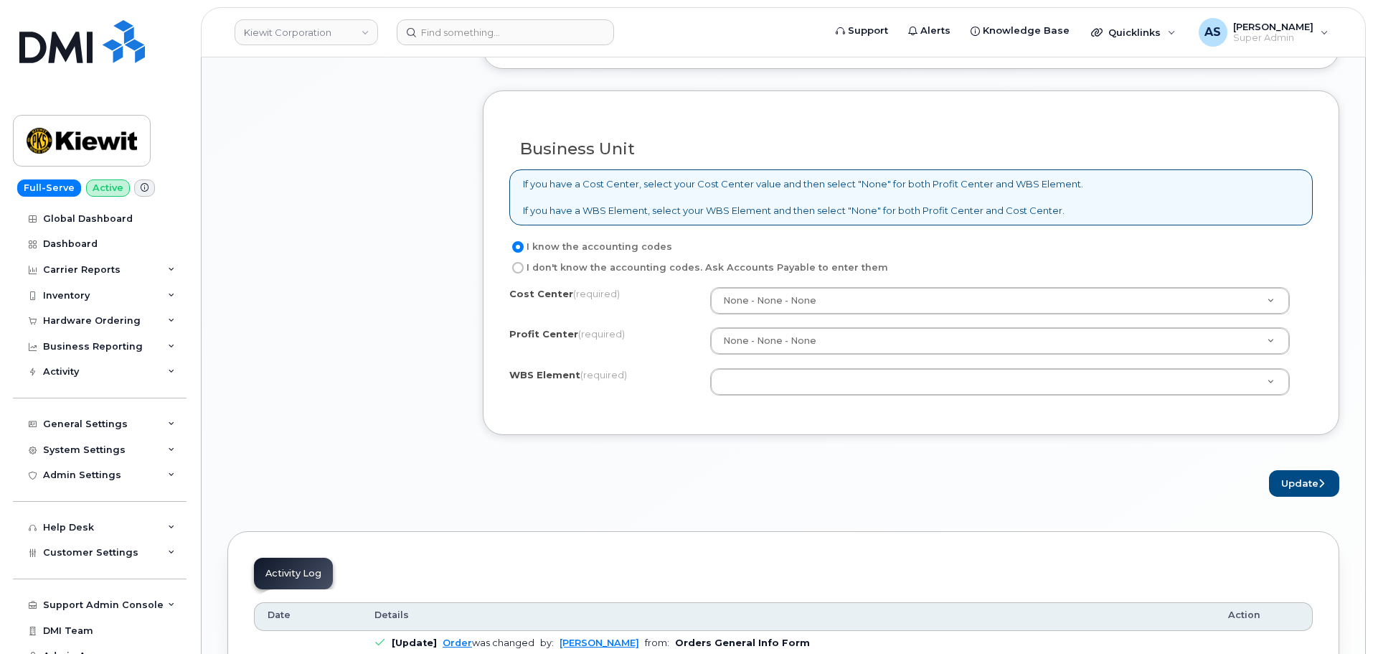
scroll to position [1076, 0]
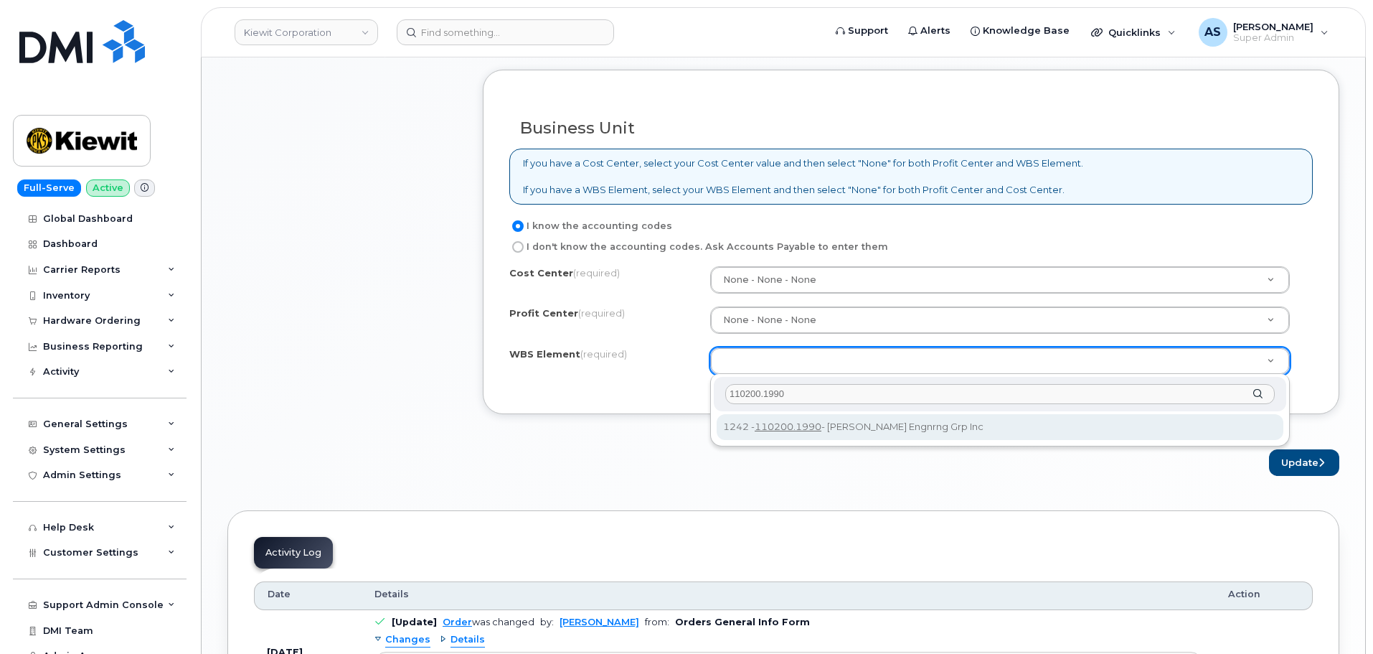
type input "110200.1990"
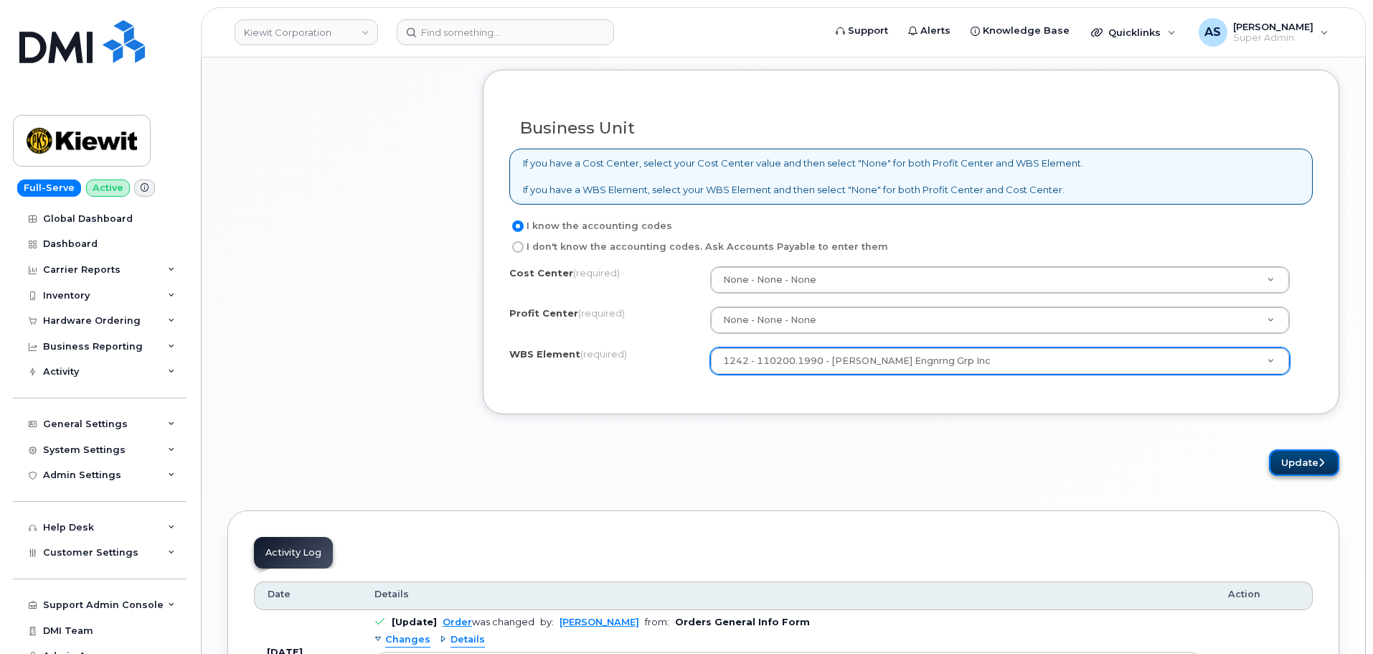
click at [1319, 462] on icon "submit" at bounding box center [1322, 462] width 6 height 9
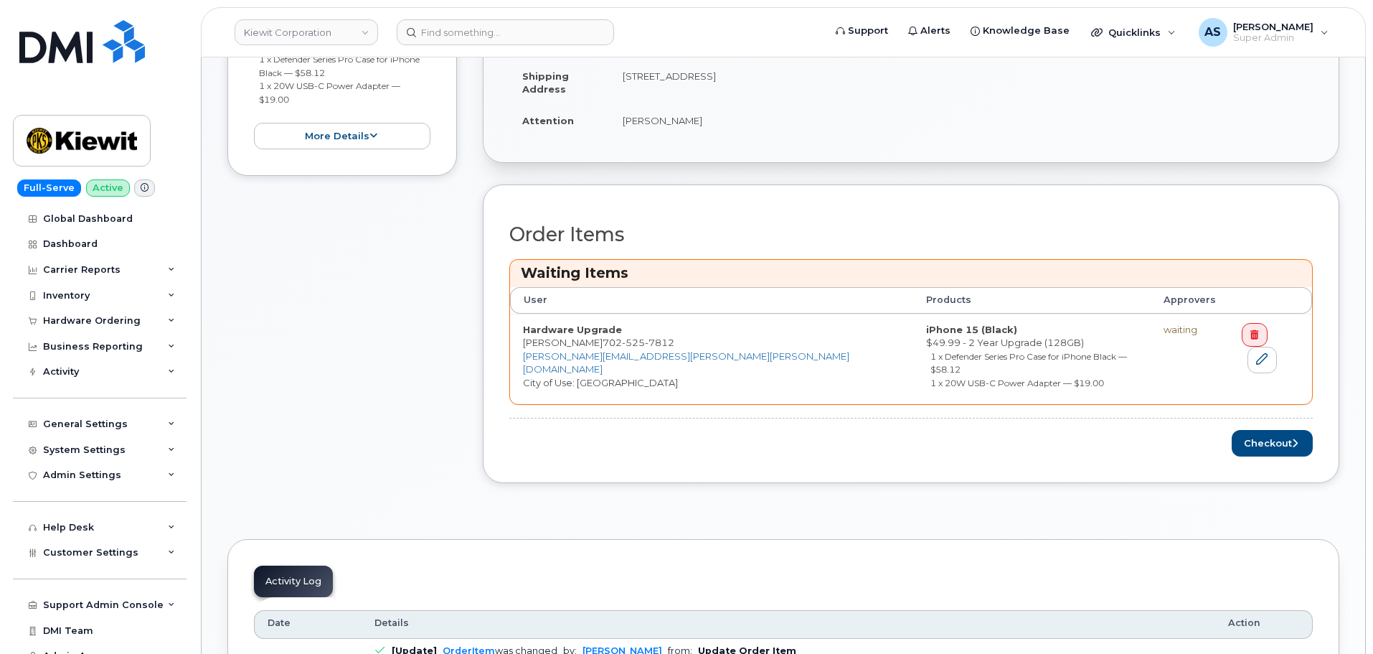
scroll to position [431, 0]
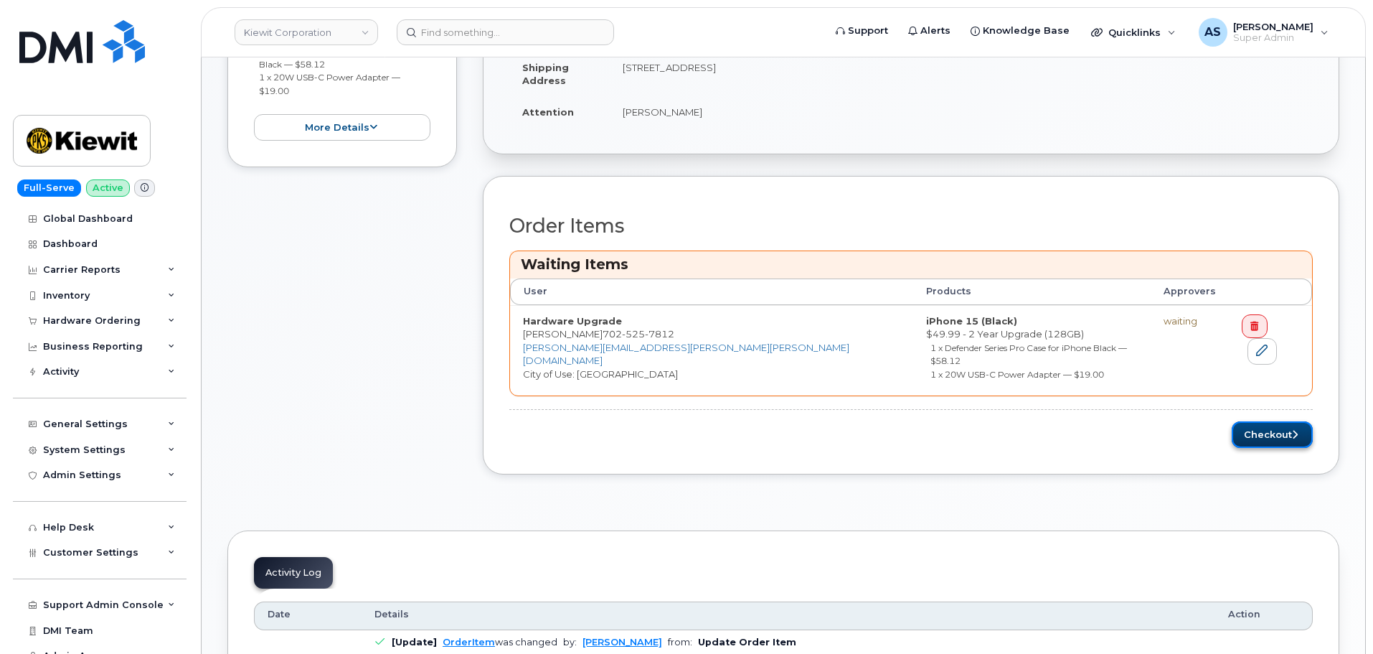
click at [1262, 423] on button "Checkout" at bounding box center [1272, 434] width 81 height 27
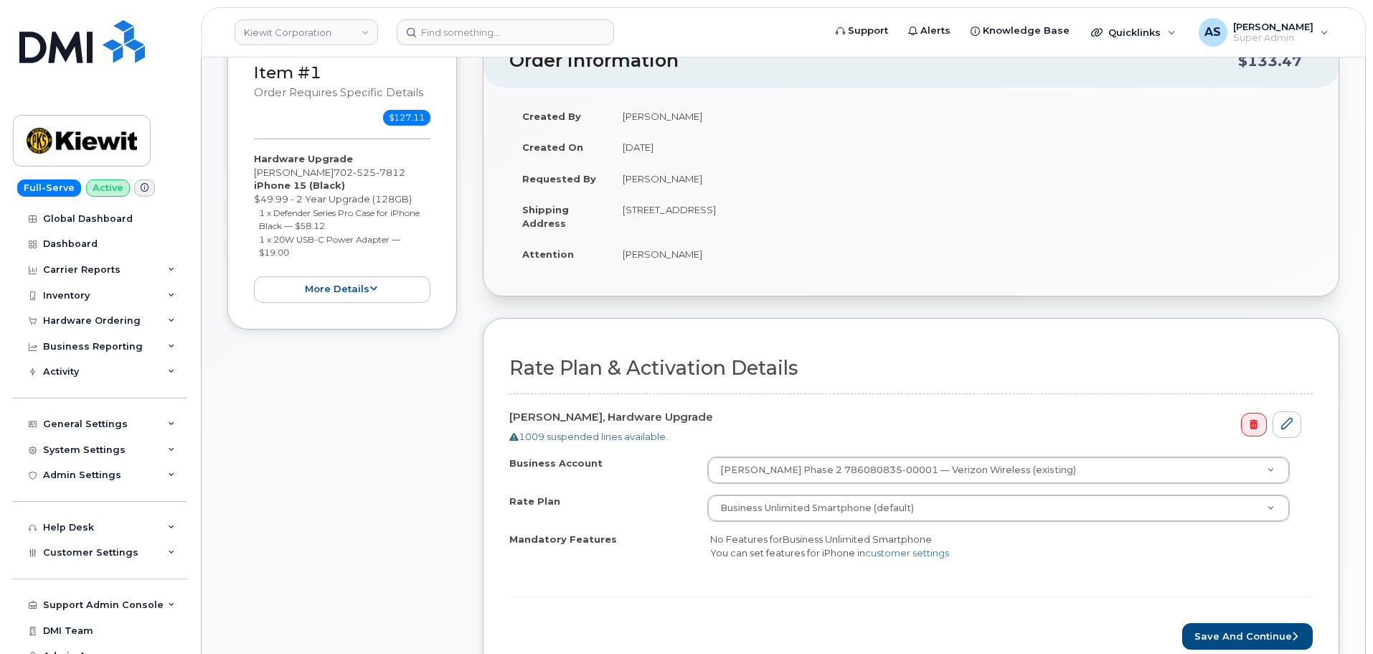
scroll to position [215, 0]
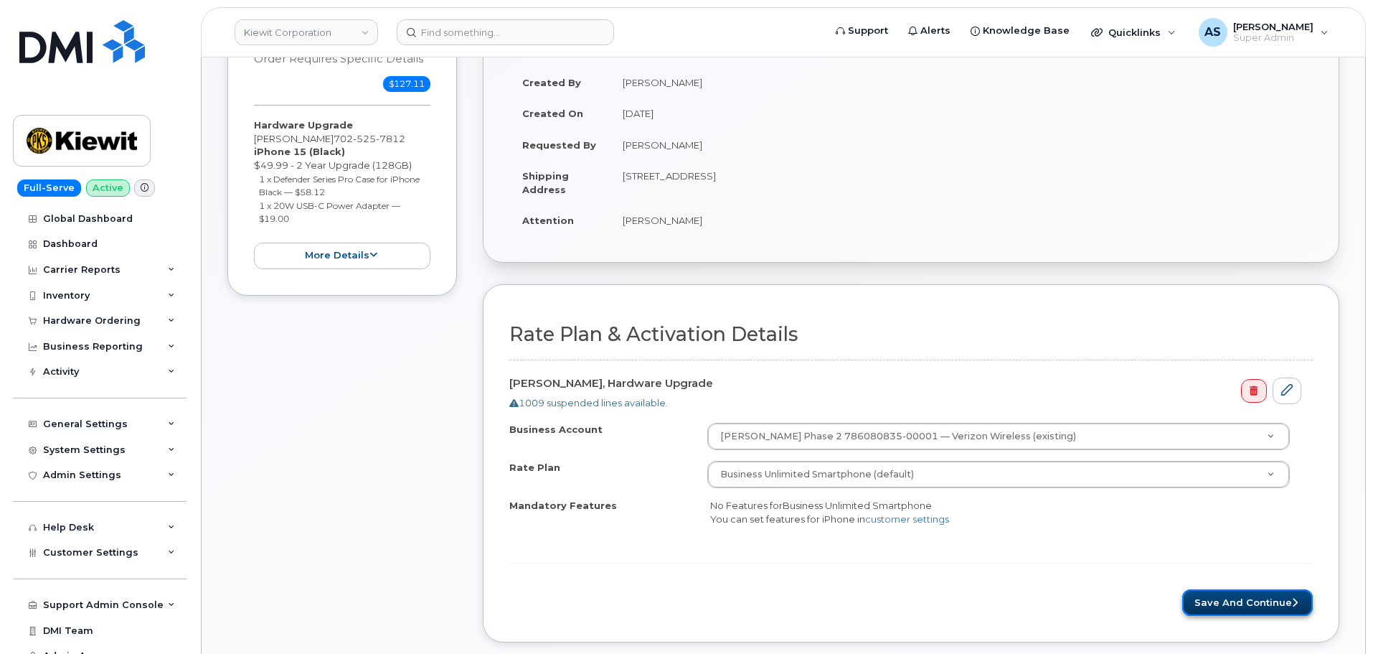
click at [1228, 603] on button "Save and Continue" at bounding box center [1248, 602] width 131 height 27
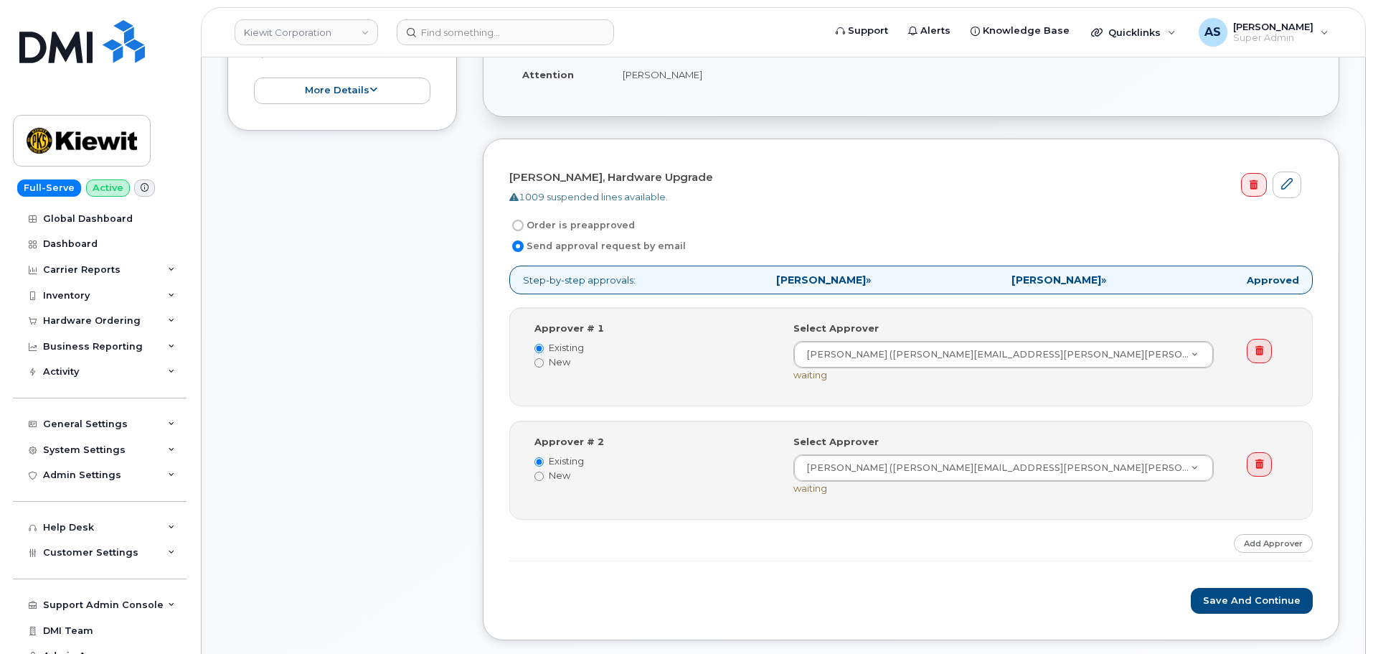
scroll to position [431, 0]
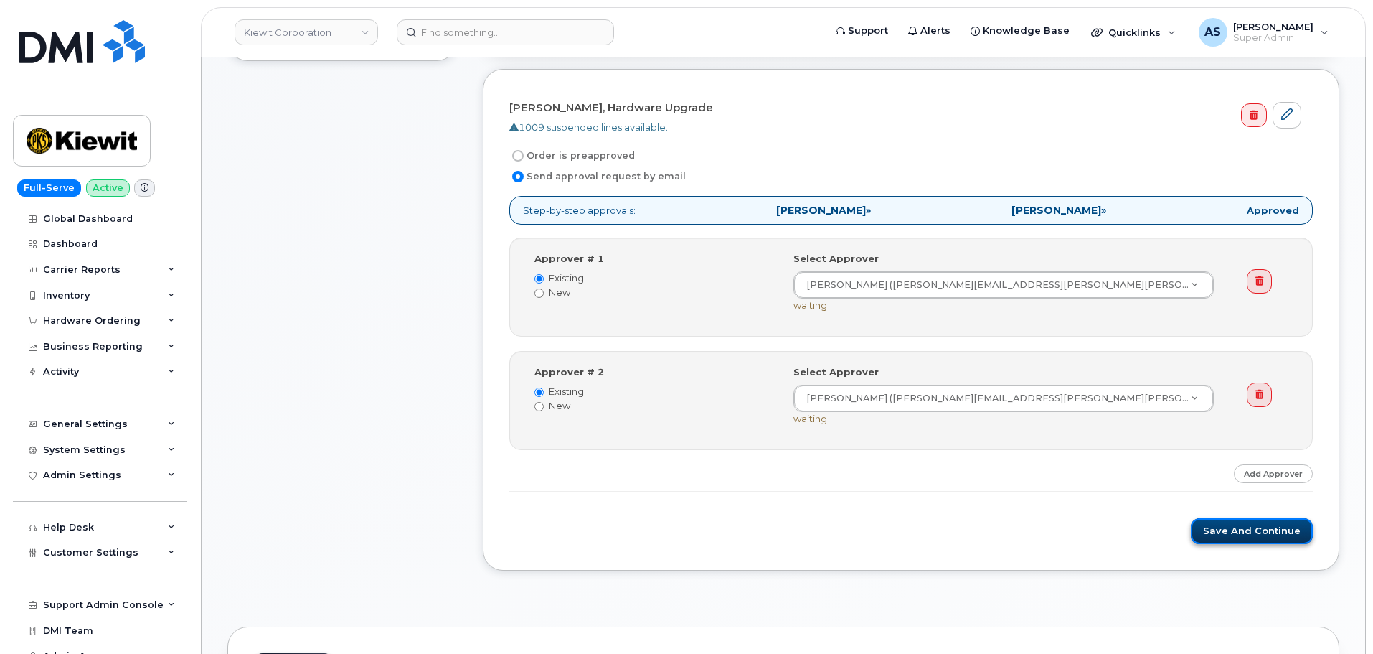
click at [1243, 535] on button "Save and Continue" at bounding box center [1252, 531] width 122 height 27
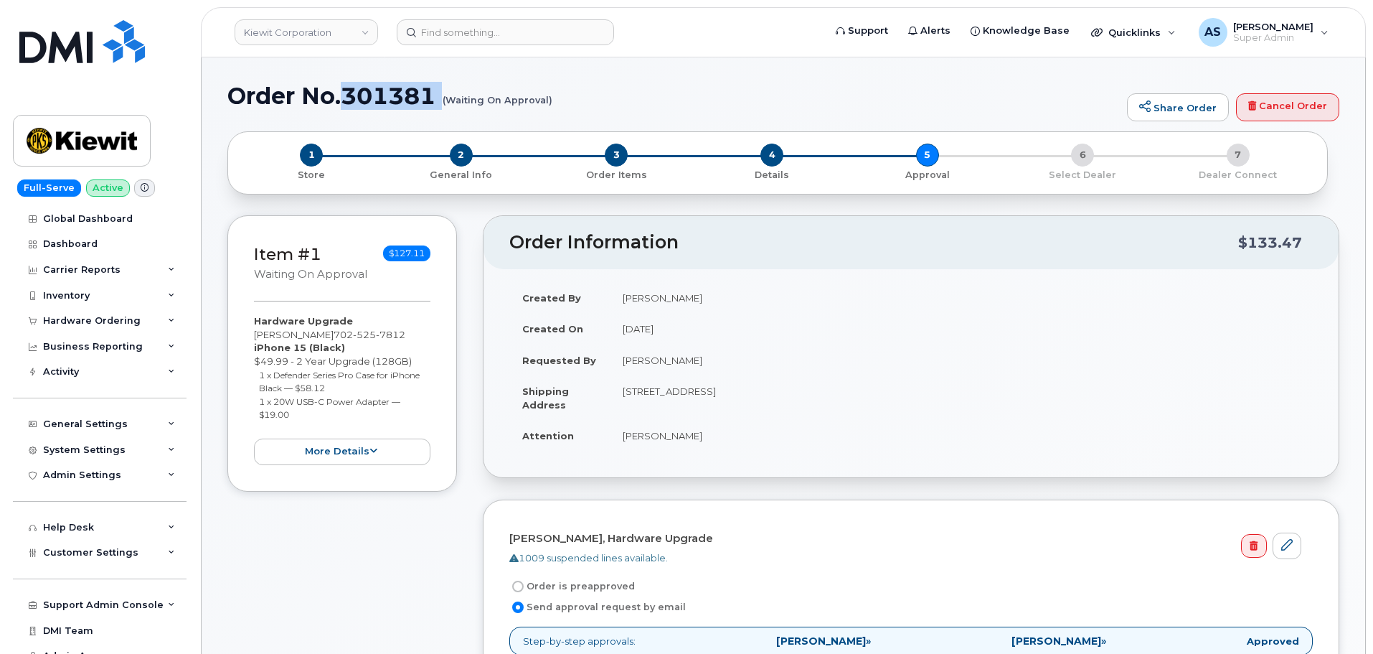
drag, startPoint x: 348, startPoint y: 98, endPoint x: 446, endPoint y: 93, distance: 98.4
click at [446, 93] on h1 "Order No.301381 (Waiting On Approval)" at bounding box center [673, 95] width 893 height 25
copy h1 "301381"
click at [460, 271] on div "Item #1 Waiting On Approval $127.11 Hardware Upgrade [PERSON_NAME] [PHONE_NUMBE…" at bounding box center [783, 625] width 1112 height 821
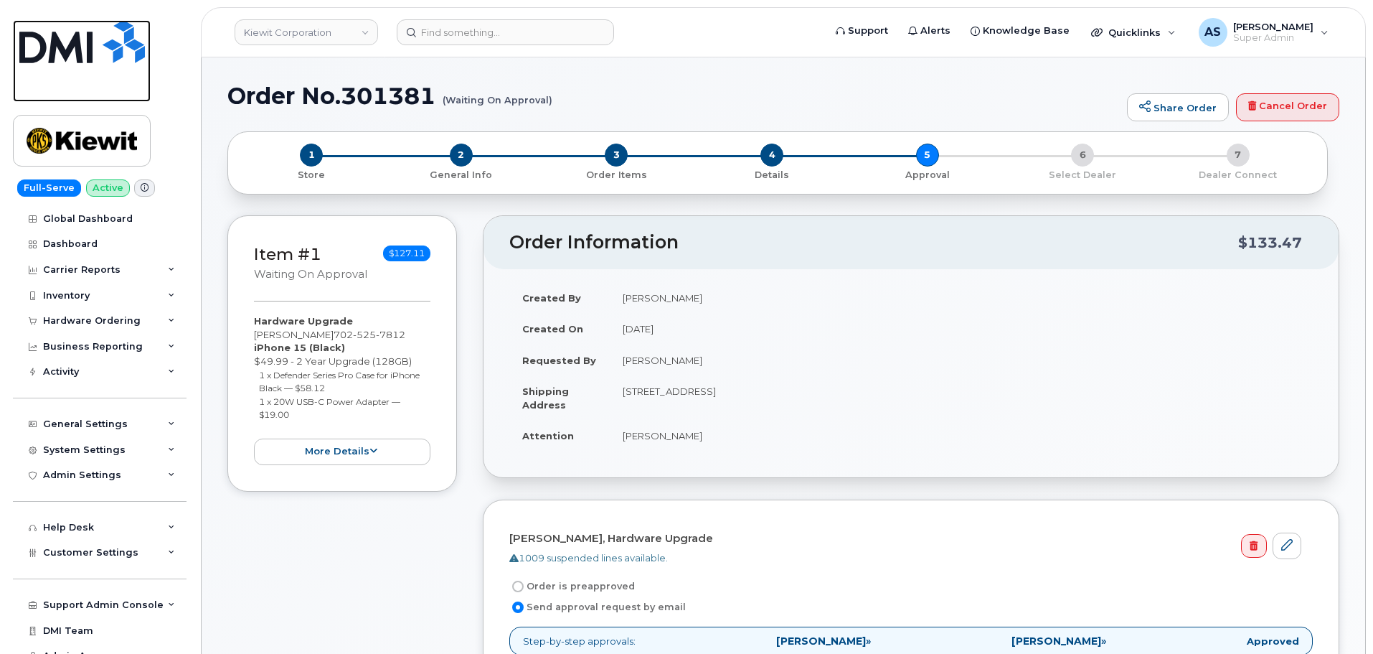
click at [77, 53] on img at bounding box center [82, 41] width 126 height 43
